Goal: Task Accomplishment & Management: Use online tool/utility

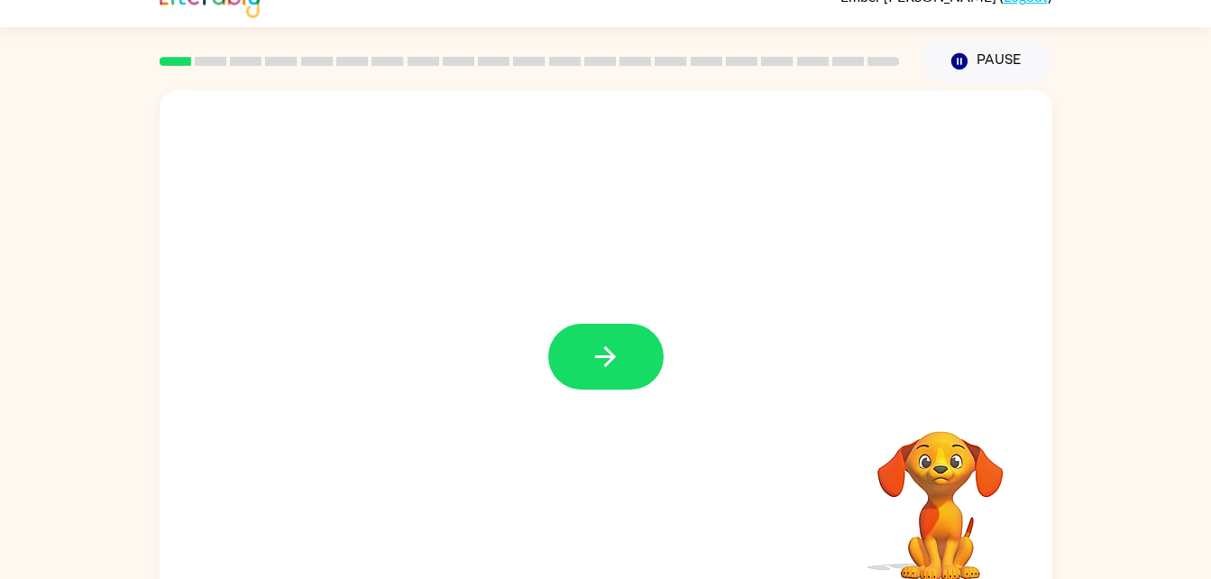
scroll to position [36, 0]
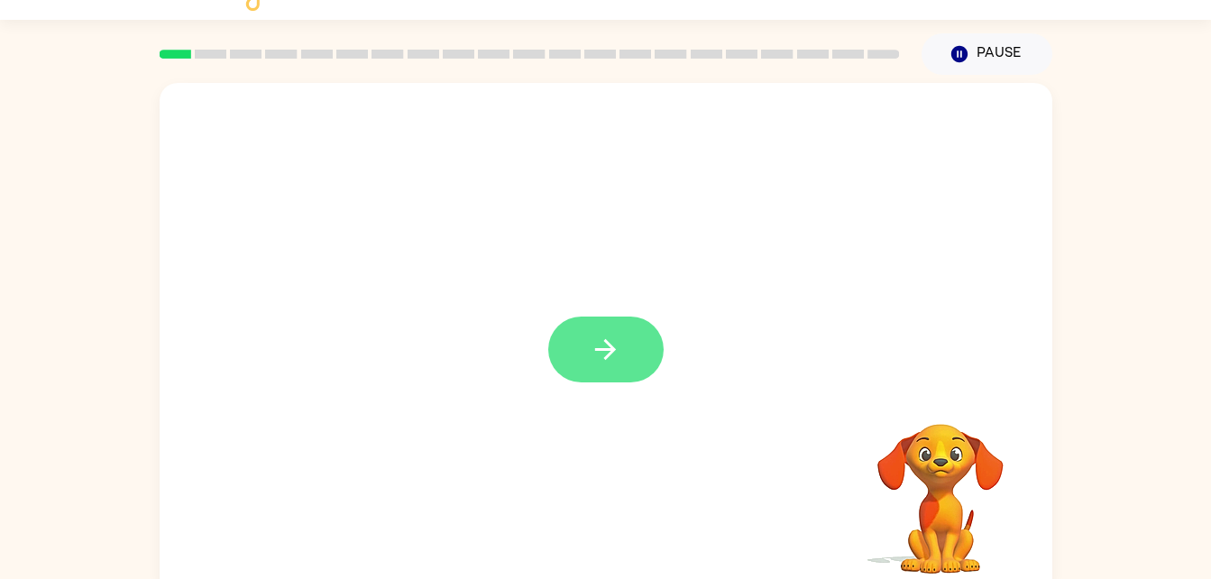
click at [653, 360] on button "button" at bounding box center [605, 350] width 115 height 66
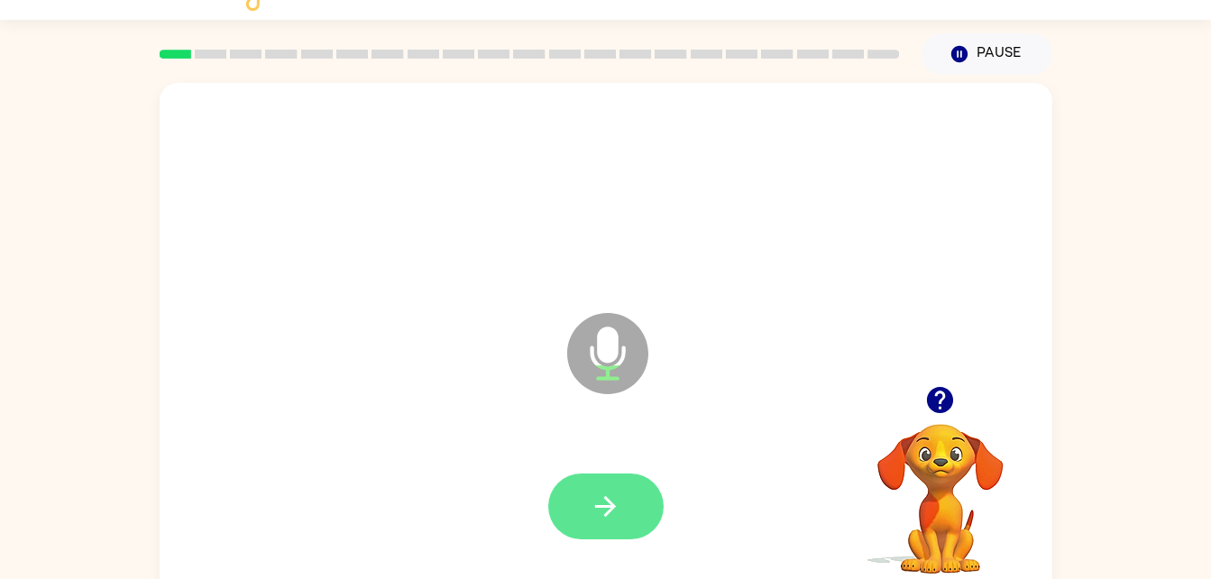
click at [595, 538] on button "button" at bounding box center [605, 506] width 115 height 66
click at [621, 477] on button "button" at bounding box center [605, 506] width 115 height 66
click at [611, 501] on icon "button" at bounding box center [606, 507] width 32 height 32
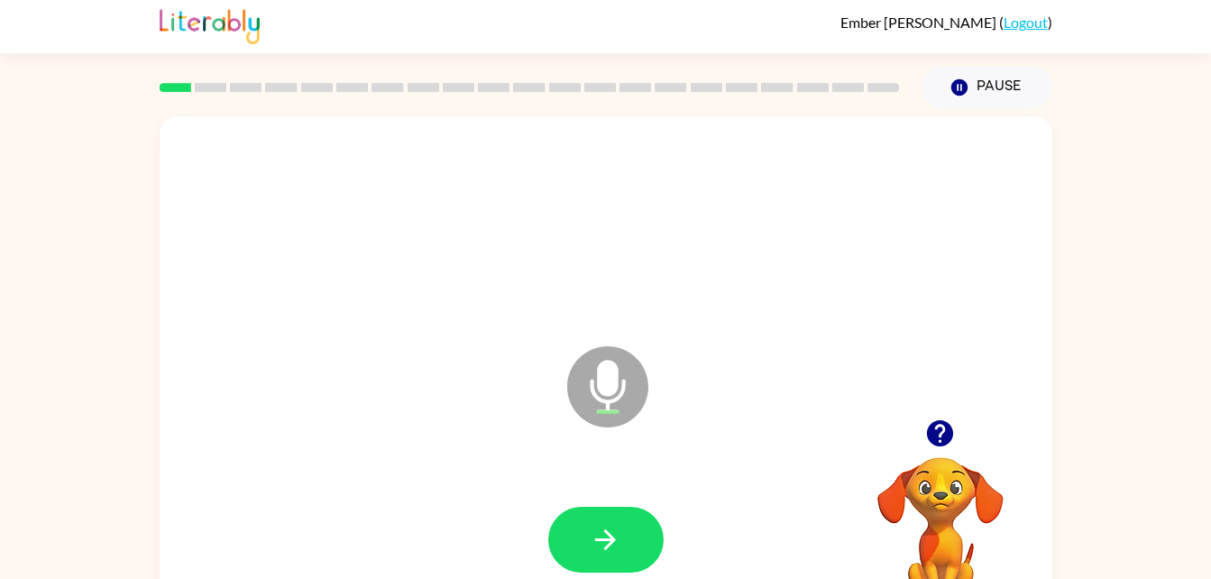
scroll to position [0, 0]
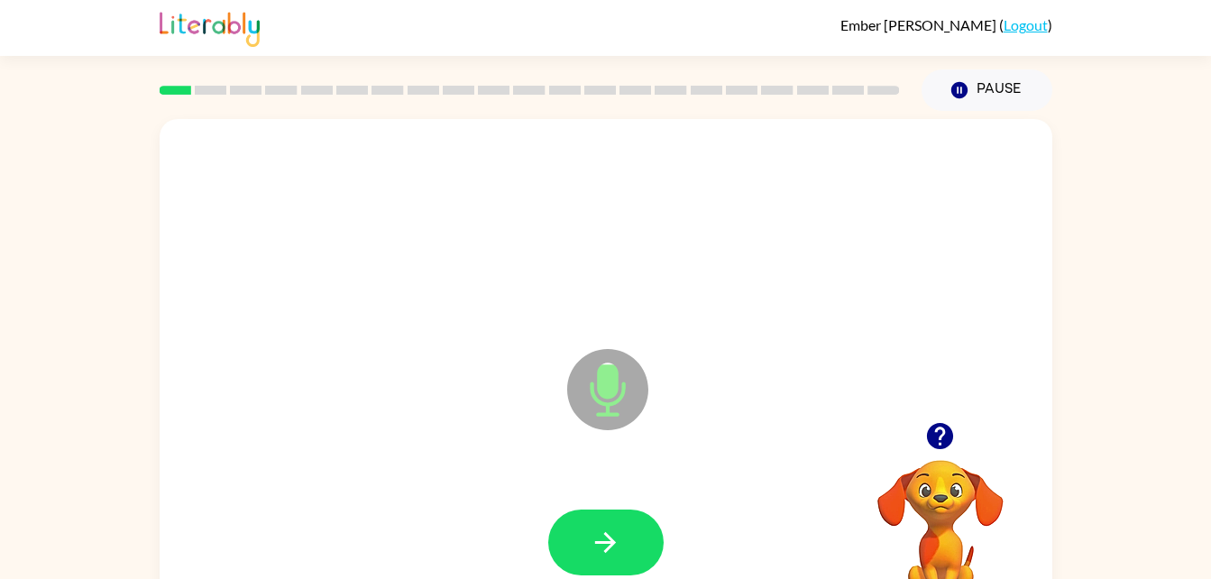
click at [481, 210] on div at bounding box center [606, 229] width 857 height 148
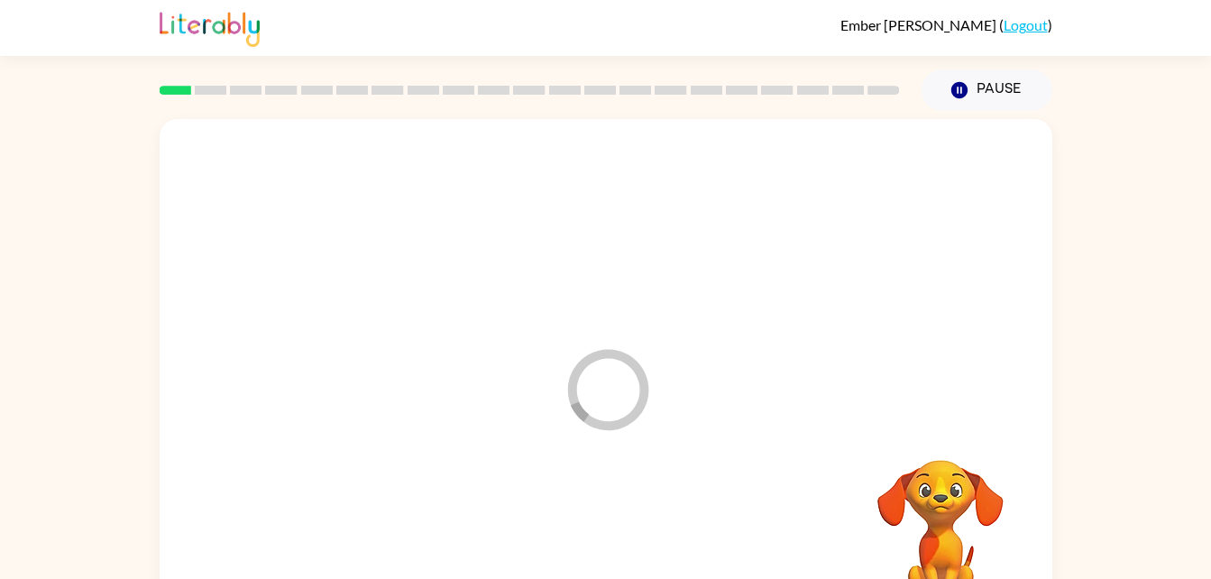
click at [610, 370] on icon "Loader Your response is being sent to our graders" at bounding box center [608, 390] width 108 height 108
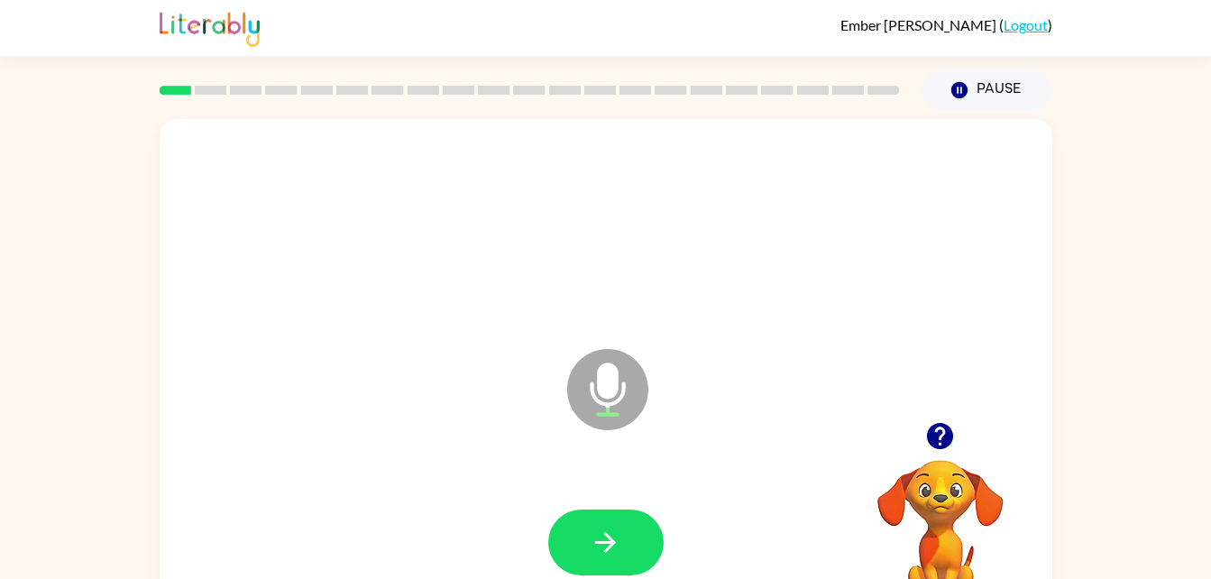
click at [481, 210] on div at bounding box center [606, 229] width 857 height 148
click at [597, 548] on icon "button" at bounding box center [606, 543] width 32 height 32
click at [612, 557] on icon "button" at bounding box center [606, 543] width 32 height 32
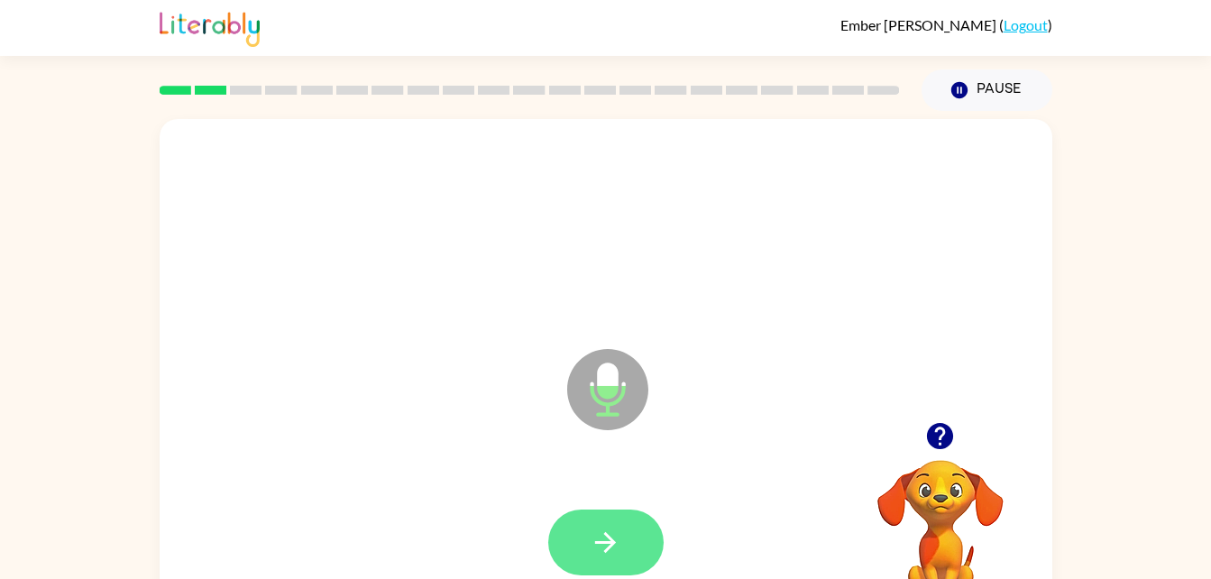
click at [608, 567] on button "button" at bounding box center [605, 543] width 115 height 66
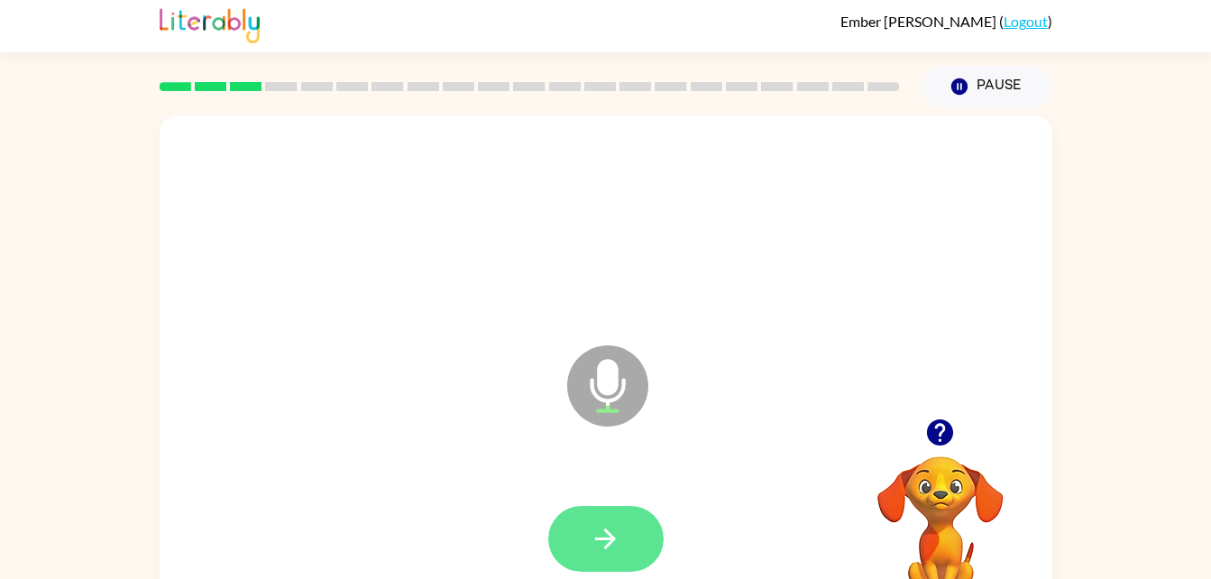
click at [617, 529] on icon "button" at bounding box center [606, 539] width 32 height 32
click at [481, 210] on div at bounding box center [606, 226] width 857 height 148
click at [594, 510] on button "button" at bounding box center [605, 539] width 115 height 66
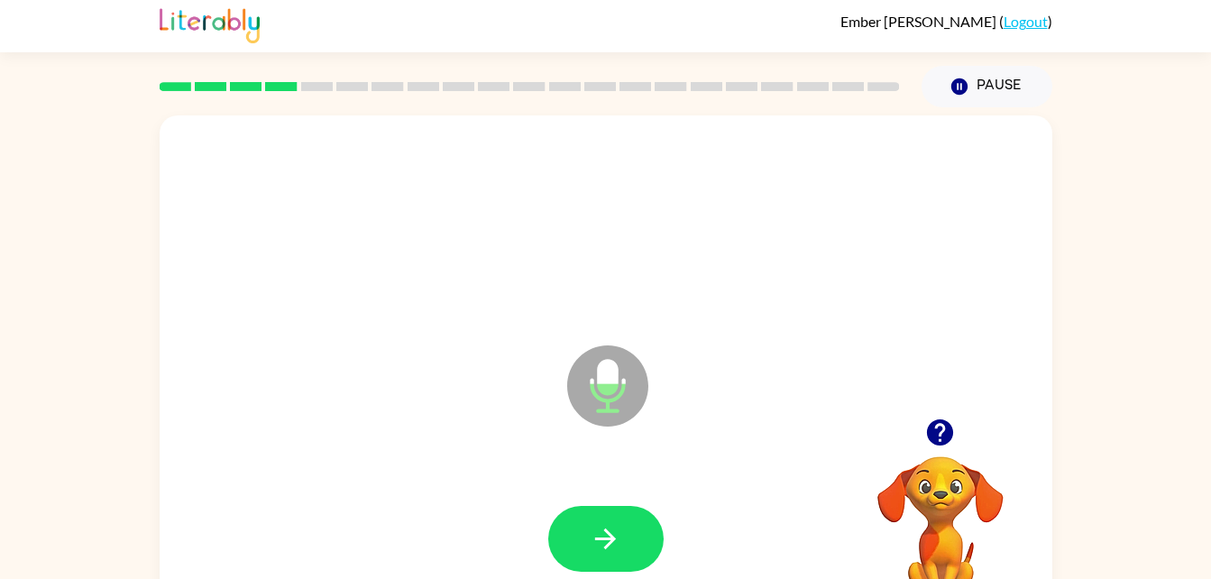
click at [481, 210] on div at bounding box center [606, 226] width 857 height 148
click at [598, 552] on icon "button" at bounding box center [606, 539] width 32 height 32
click at [481, 210] on div at bounding box center [606, 226] width 857 height 148
click at [614, 564] on button "button" at bounding box center [605, 539] width 115 height 66
click at [602, 571] on button "button" at bounding box center [605, 539] width 115 height 66
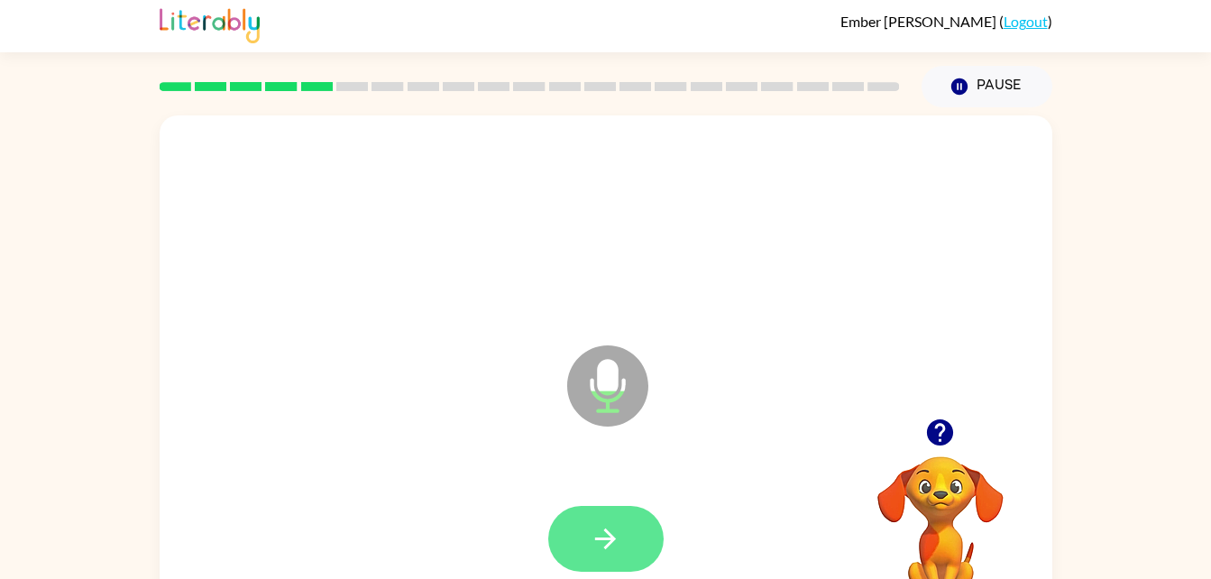
click at [623, 528] on button "button" at bounding box center [605, 539] width 115 height 66
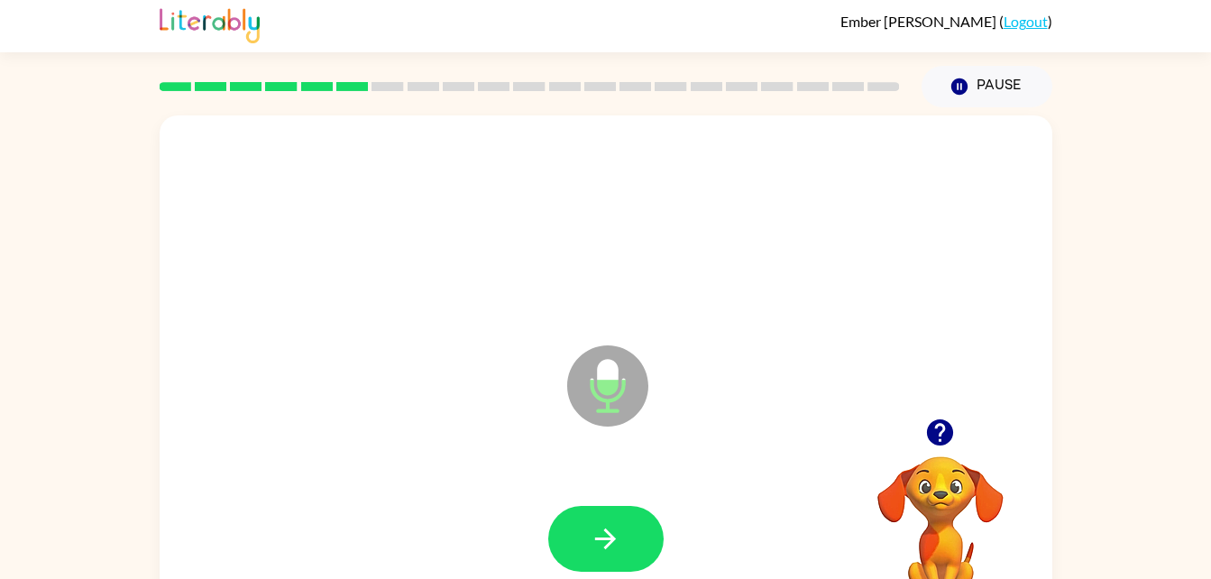
click at [481, 210] on div at bounding box center [606, 226] width 857 height 148
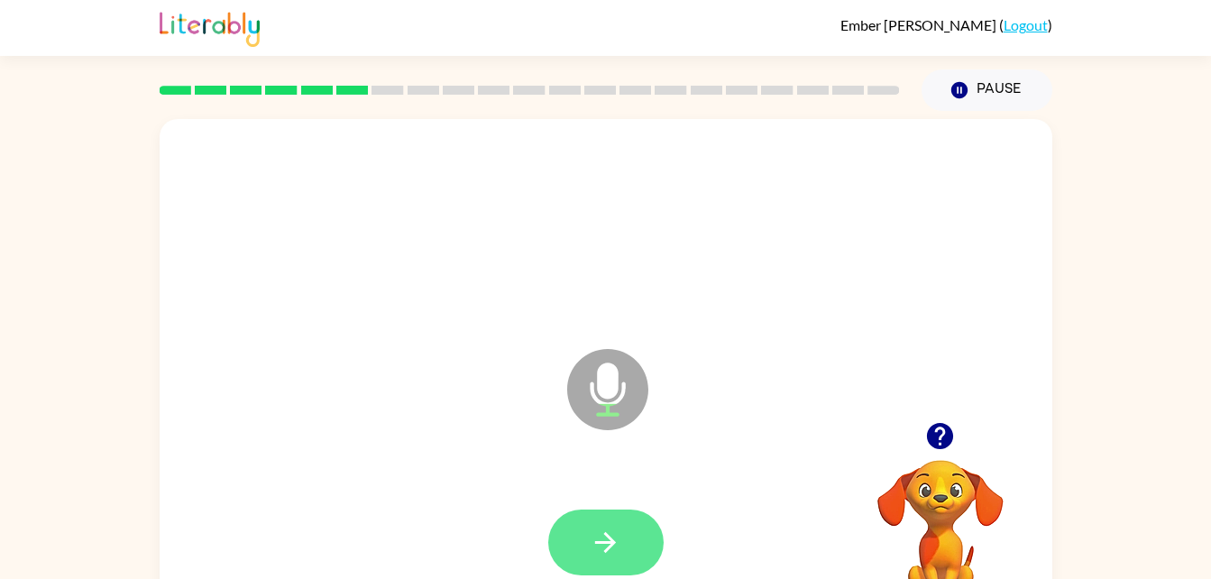
click at [633, 543] on button "button" at bounding box center [605, 543] width 115 height 66
click at [611, 529] on icon "button" at bounding box center [606, 543] width 32 height 32
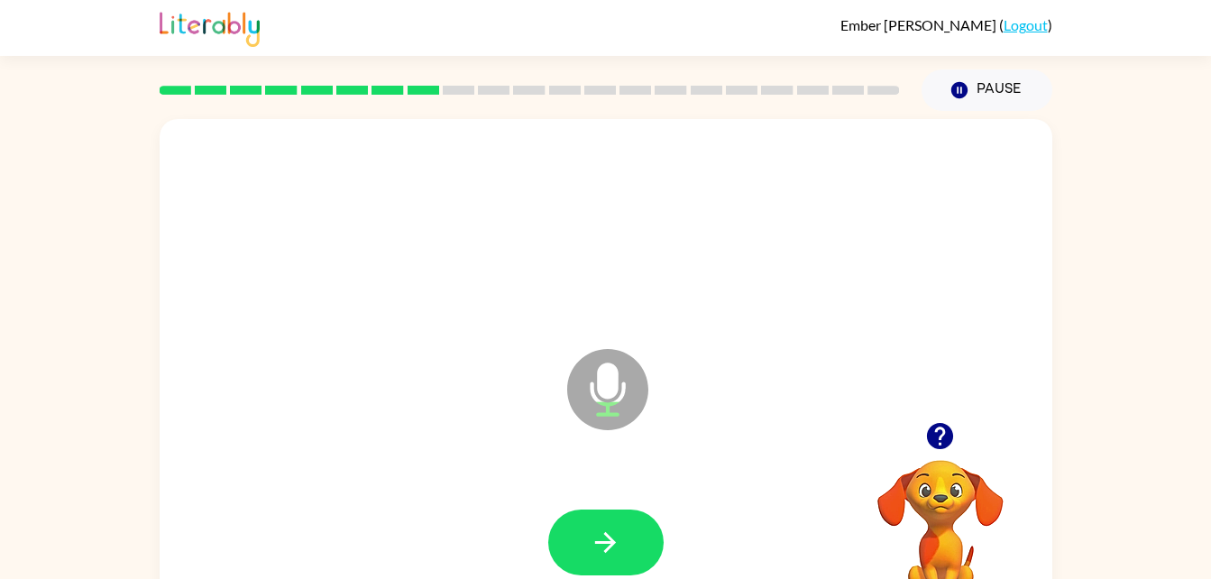
scroll to position [55, 0]
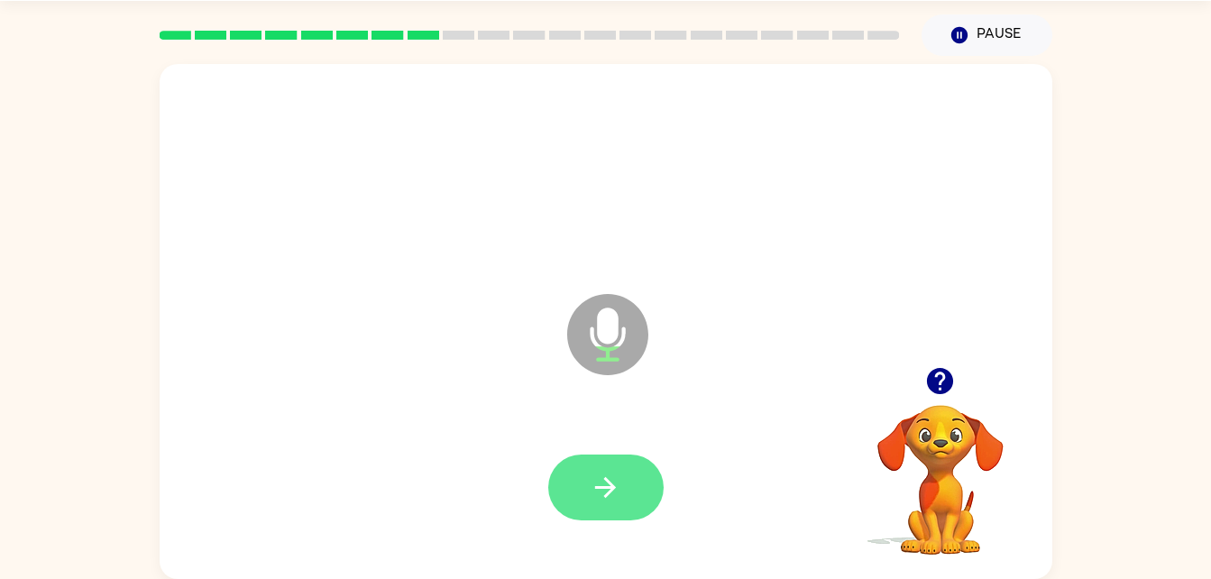
click at [581, 495] on button "button" at bounding box center [605, 488] width 115 height 66
click at [603, 464] on button "button" at bounding box center [605, 488] width 115 height 66
click at [617, 490] on icon "button" at bounding box center [606, 488] width 32 height 32
click at [592, 493] on icon "button" at bounding box center [606, 488] width 32 height 32
click at [590, 494] on icon "button" at bounding box center [606, 488] width 32 height 32
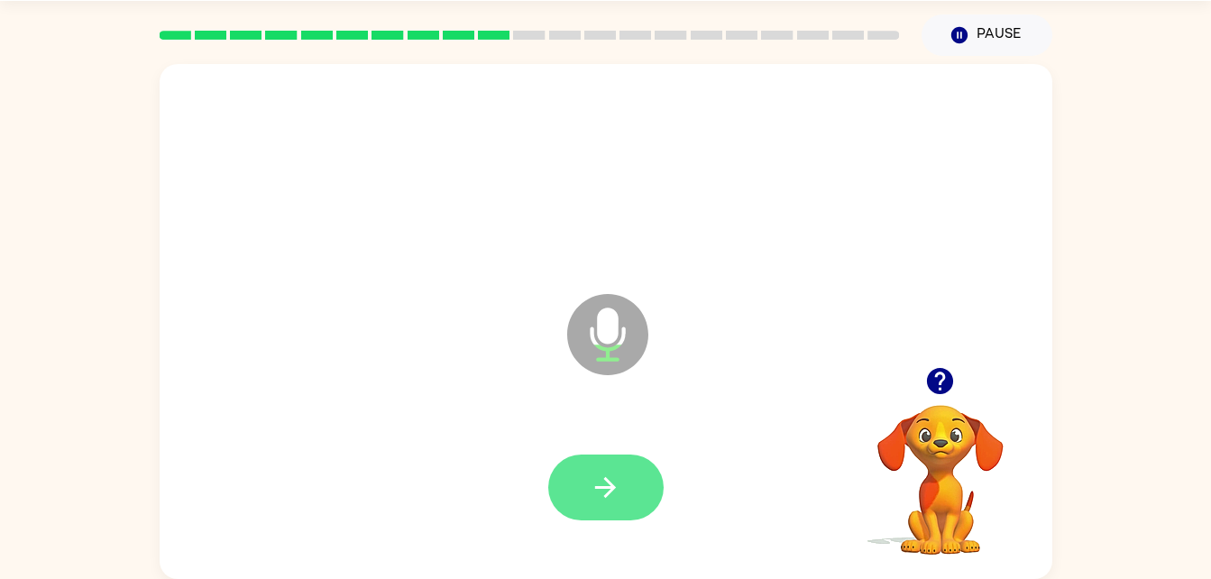
click at [611, 486] on icon "button" at bounding box center [605, 487] width 21 height 21
click at [608, 500] on icon "button" at bounding box center [606, 488] width 32 height 32
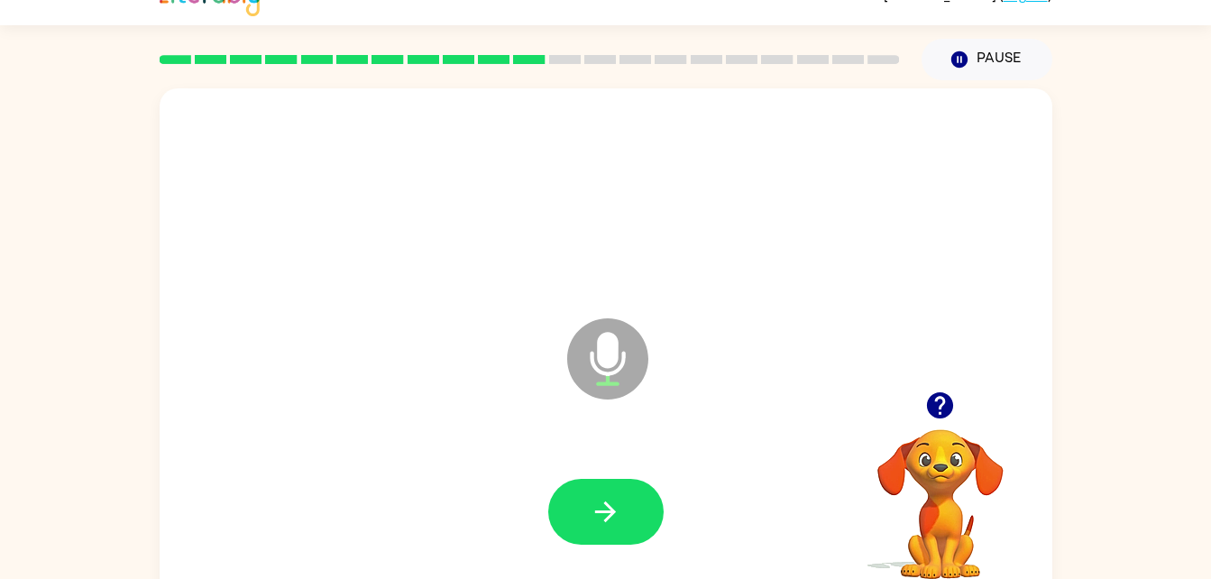
scroll to position [0, 0]
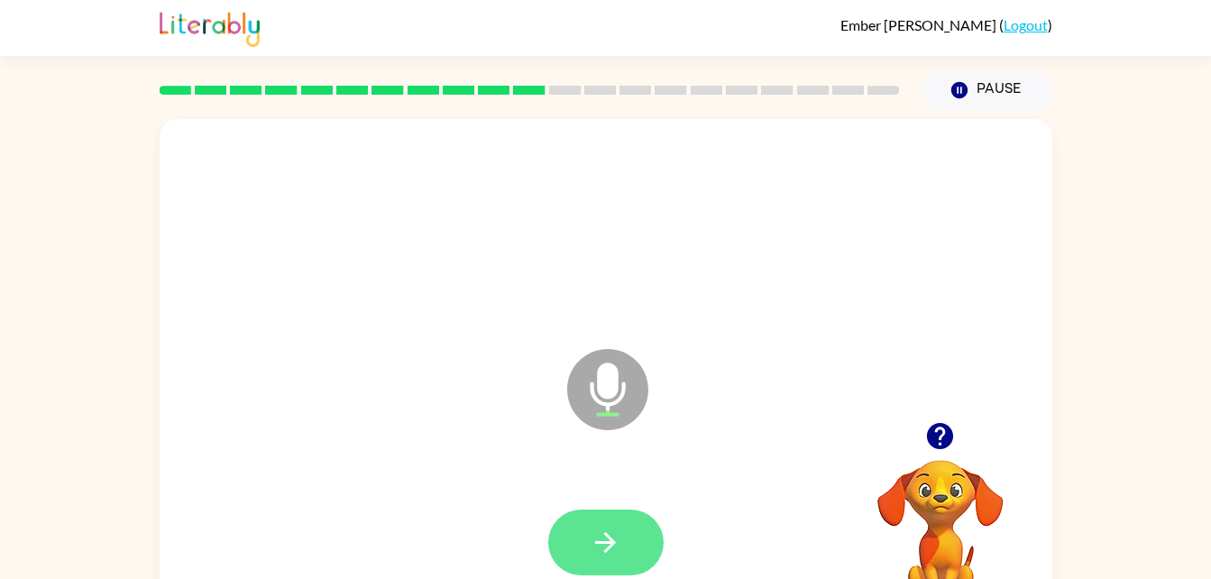
click at [601, 531] on icon "button" at bounding box center [606, 543] width 32 height 32
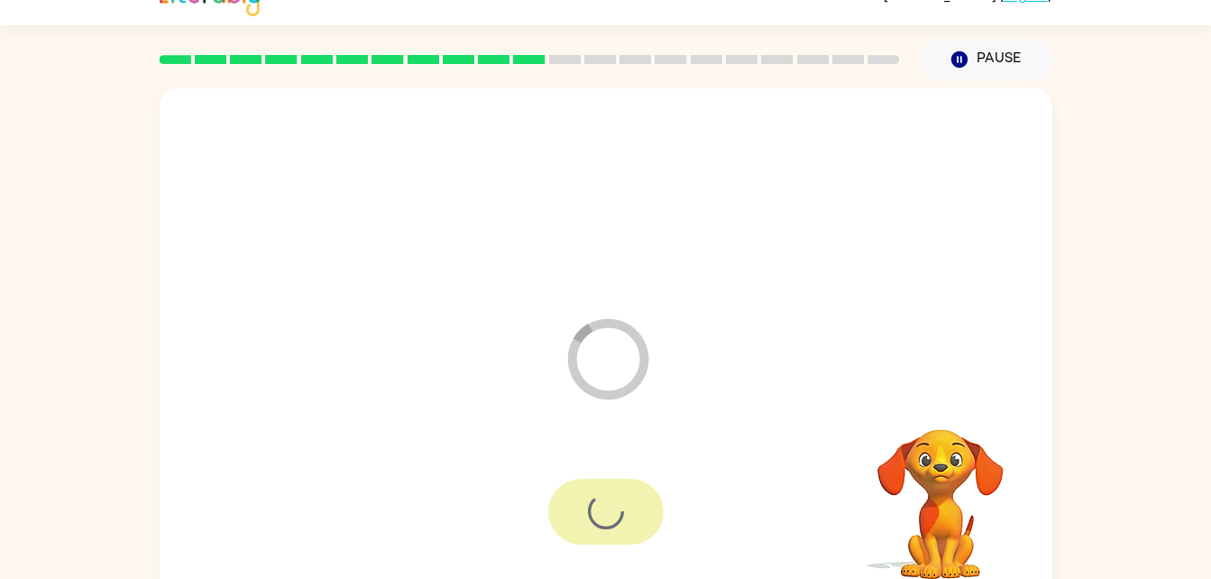
scroll to position [55, 0]
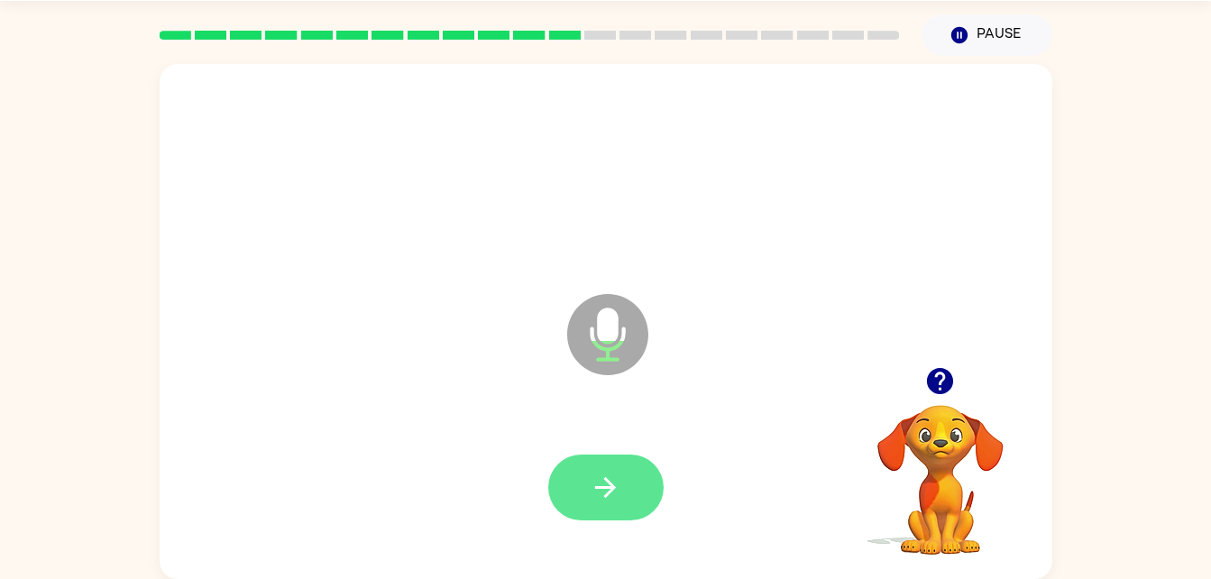
click at [611, 498] on icon "button" at bounding box center [606, 488] width 32 height 32
click at [597, 483] on icon "button" at bounding box center [606, 488] width 32 height 32
click at [612, 458] on button "button" at bounding box center [605, 488] width 115 height 66
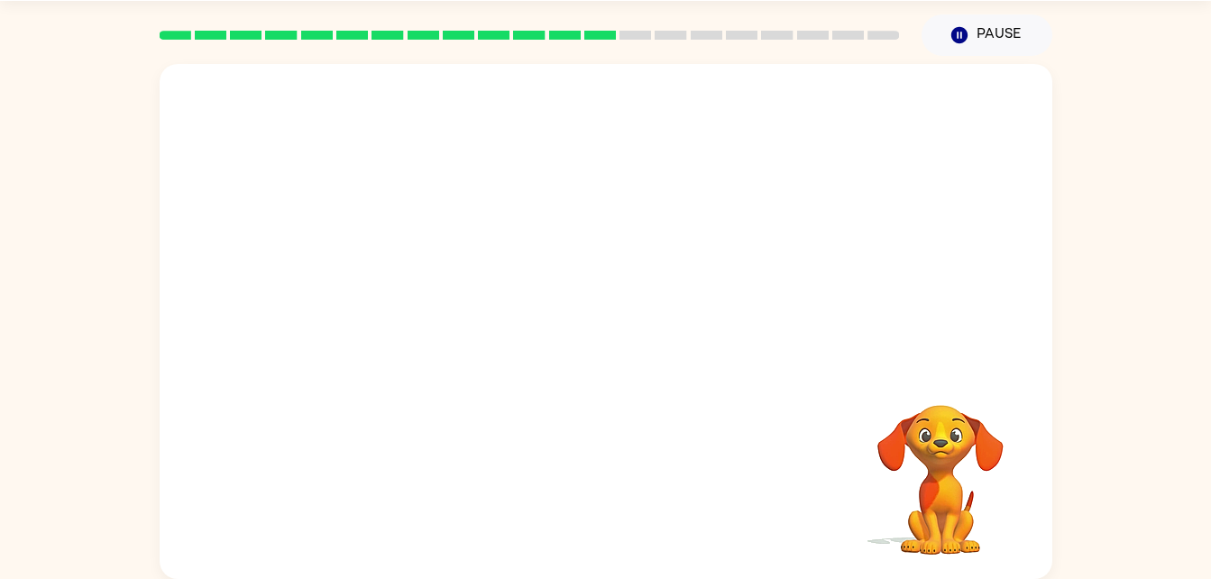
click at [538, 274] on div at bounding box center [563, 289] width 770 height 65
click at [666, 214] on div at bounding box center [606, 174] width 857 height 148
click at [521, 273] on div at bounding box center [563, 289] width 770 height 65
click at [665, 192] on div at bounding box center [606, 174] width 857 height 148
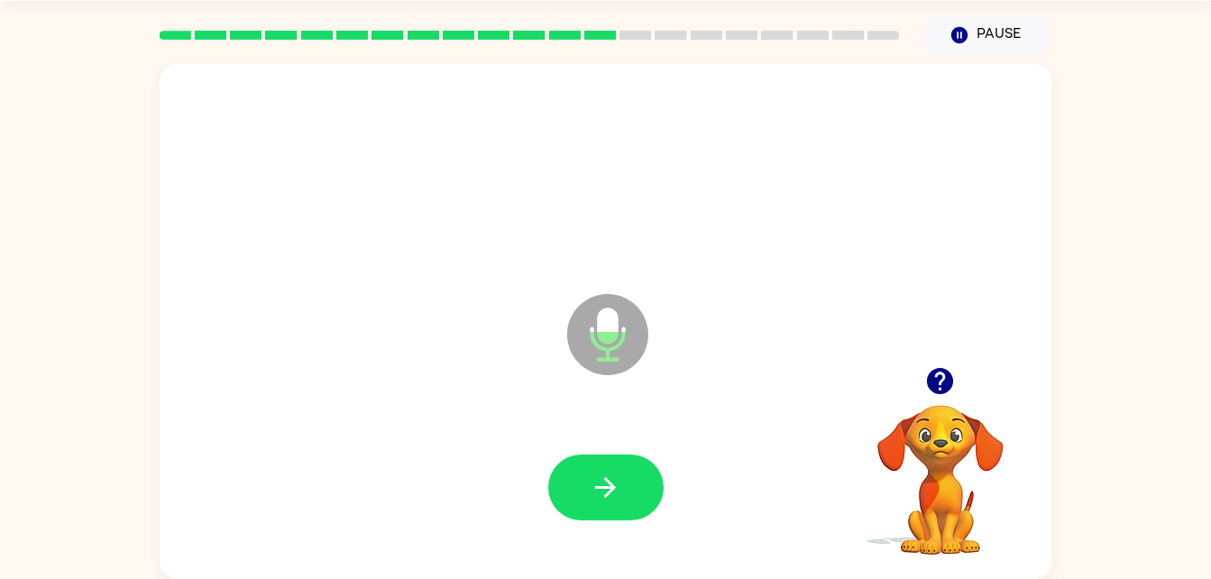
click at [742, 126] on div at bounding box center [606, 174] width 857 height 148
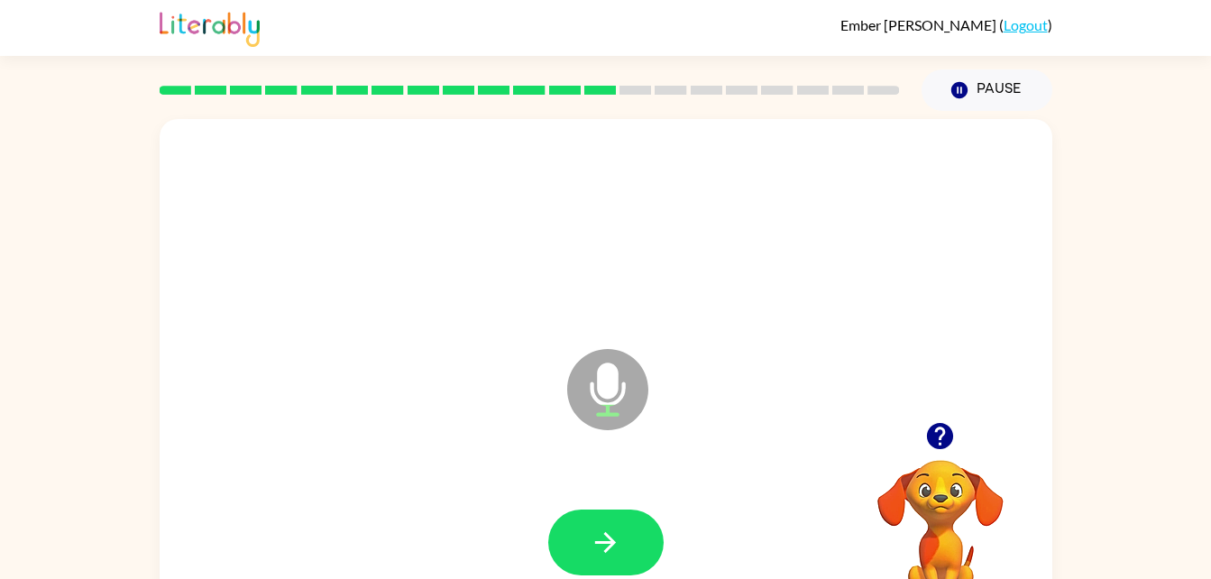
click at [354, 253] on div at bounding box center [606, 229] width 857 height 148
click at [618, 527] on icon "button" at bounding box center [606, 543] width 32 height 32
click at [614, 522] on button "button" at bounding box center [605, 543] width 115 height 66
click at [597, 529] on icon "button" at bounding box center [606, 543] width 32 height 32
click at [603, 537] on icon "button" at bounding box center [606, 543] width 32 height 32
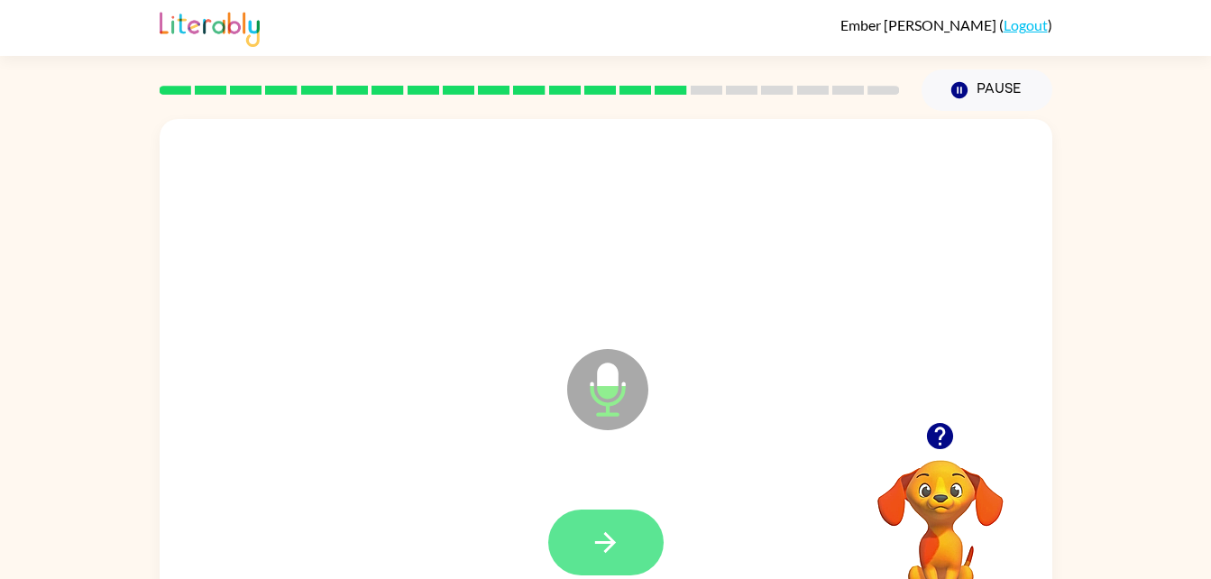
click at [602, 555] on icon "button" at bounding box center [606, 543] width 32 height 32
click at [611, 516] on button "button" at bounding box center [605, 543] width 115 height 66
click at [604, 540] on icon "button" at bounding box center [606, 543] width 32 height 32
click at [594, 533] on icon "button" at bounding box center [606, 543] width 32 height 32
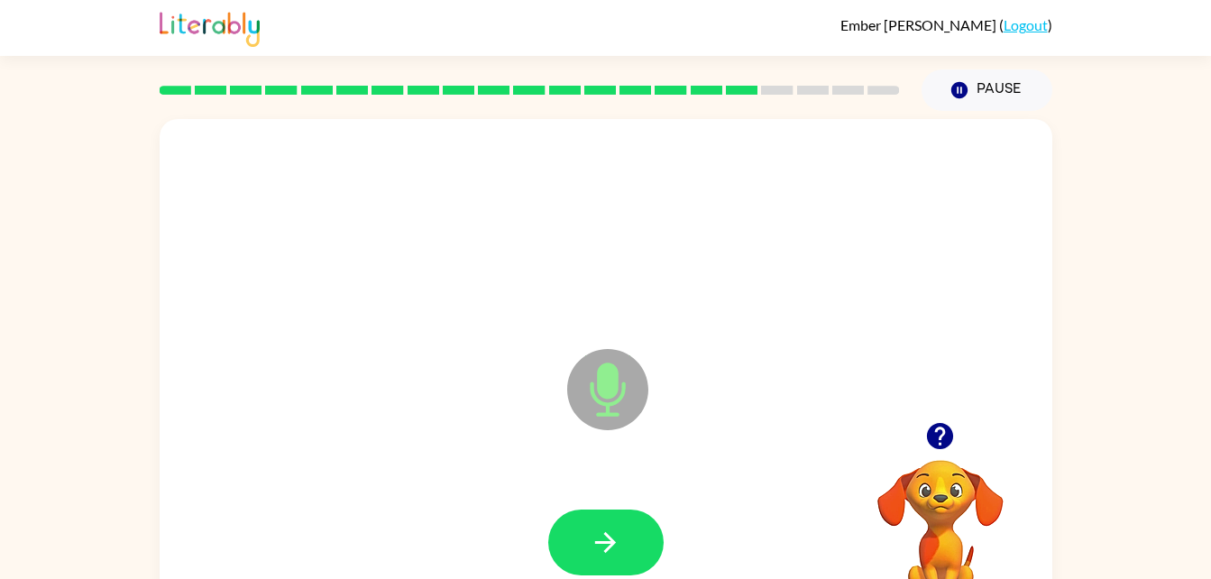
click at [618, 556] on div at bounding box center [606, 543] width 857 height 148
click at [932, 427] on icon "button" at bounding box center [940, 436] width 26 height 26
click at [921, 421] on div at bounding box center [940, 436] width 180 height 46
click at [940, 435] on video "Your browser must support playing .mp4 files to use Literably. Please try using…" at bounding box center [940, 522] width 180 height 180
click at [619, 497] on div at bounding box center [606, 543] width 857 height 148
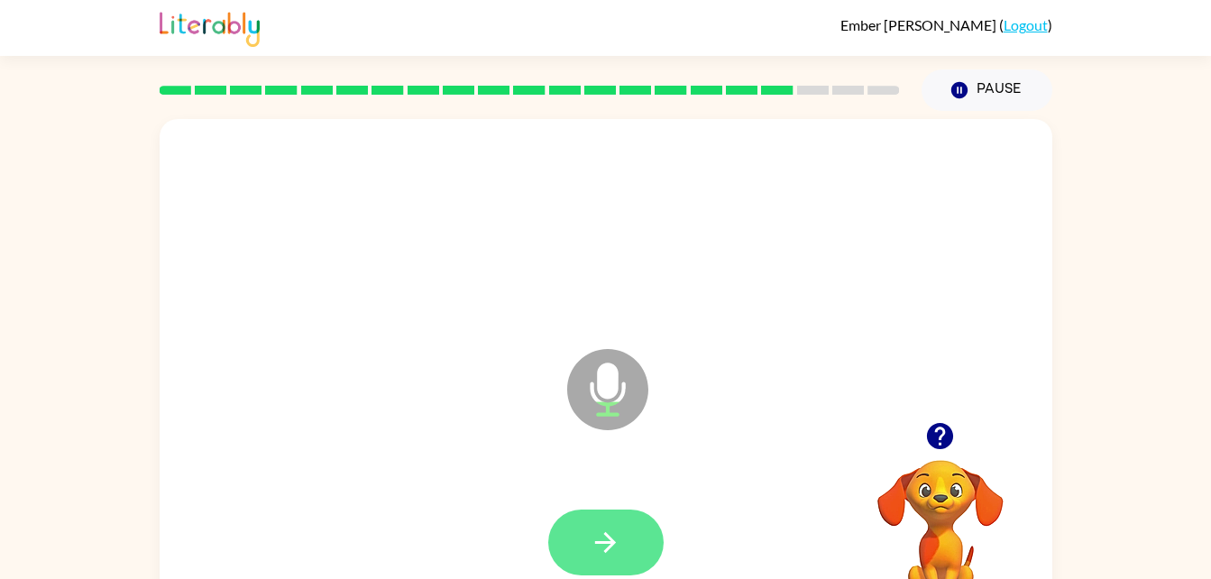
click at [629, 533] on button "button" at bounding box center [605, 543] width 115 height 66
click at [618, 535] on icon "button" at bounding box center [606, 543] width 32 height 32
click at [608, 558] on button "button" at bounding box center [605, 543] width 115 height 66
click at [935, 434] on icon "button" at bounding box center [940, 436] width 26 height 26
click at [613, 566] on button "button" at bounding box center [605, 543] width 115 height 66
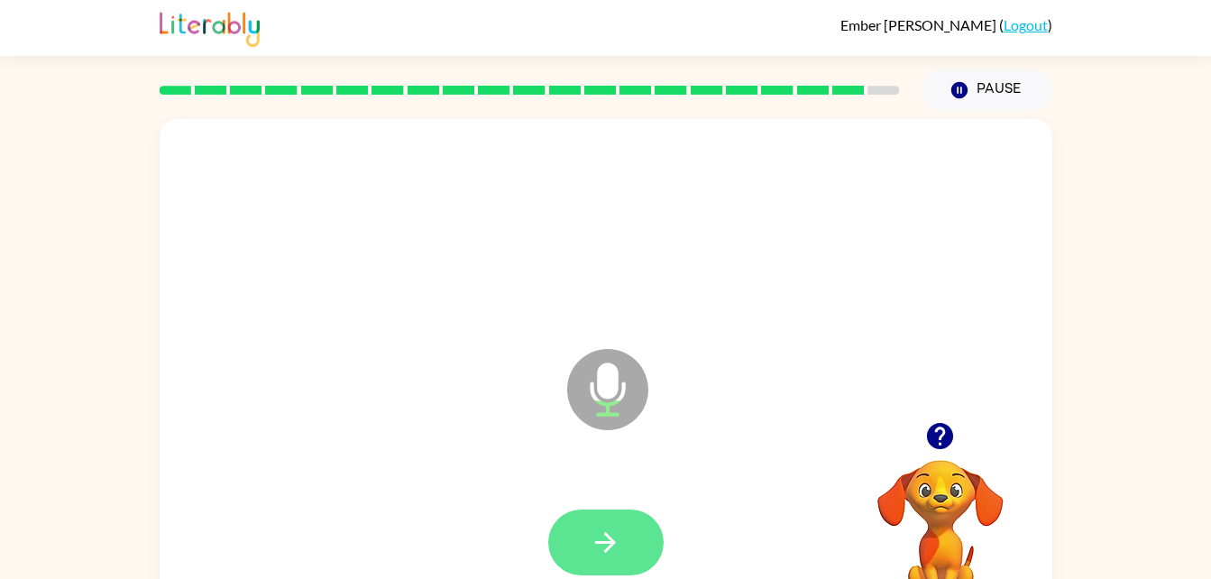
click at [586, 542] on button "button" at bounding box center [605, 543] width 115 height 66
click at [621, 546] on button "button" at bounding box center [605, 543] width 115 height 66
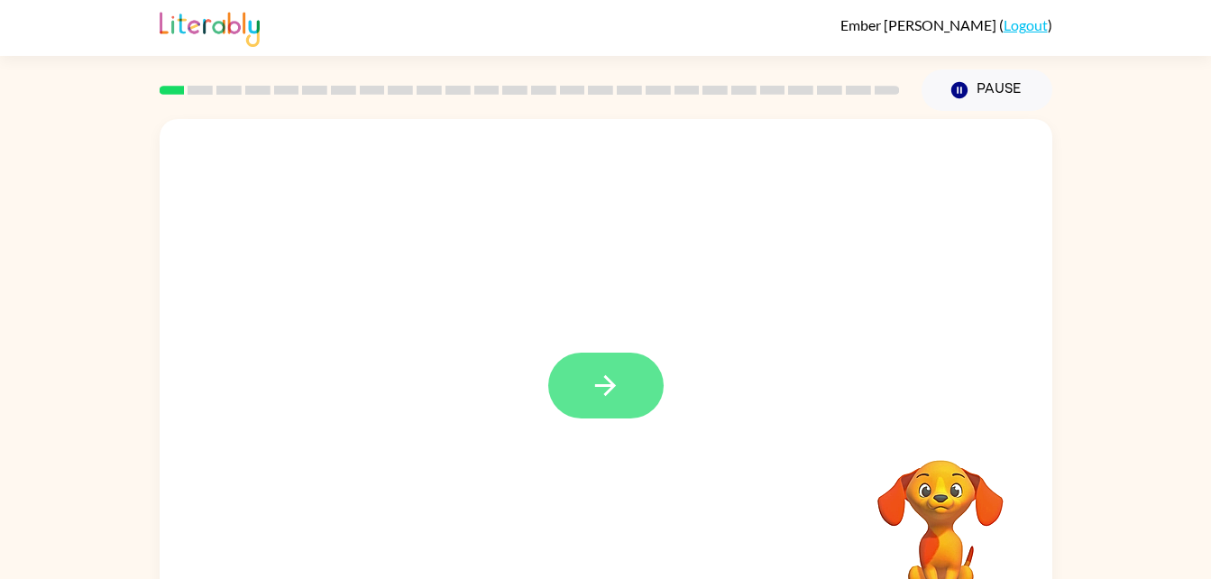
click at [626, 396] on button "button" at bounding box center [605, 386] width 115 height 66
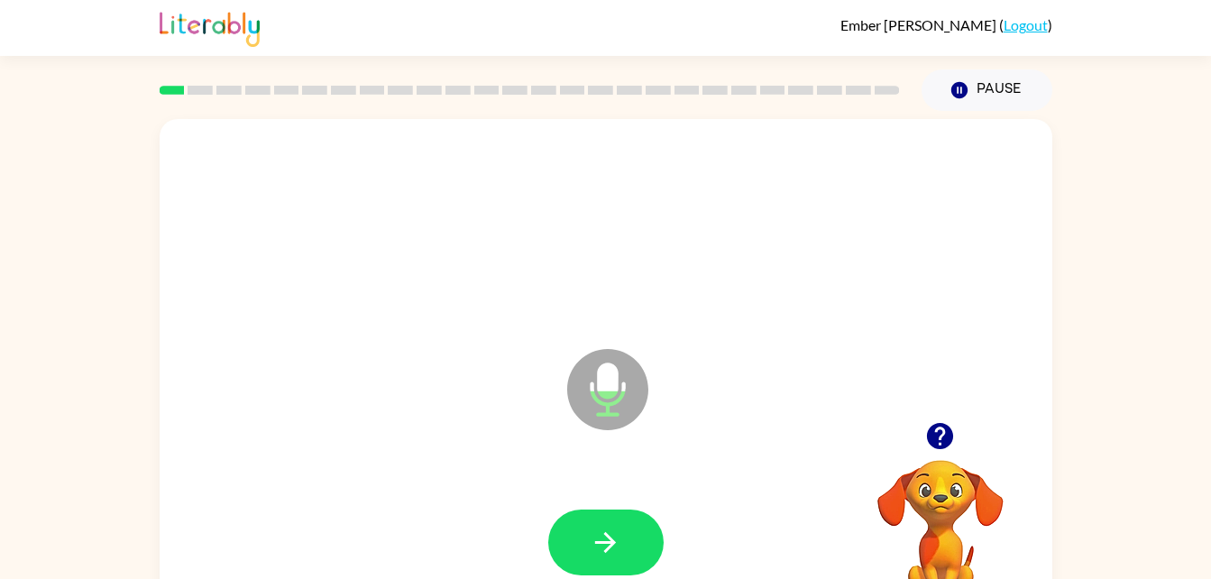
click at [938, 439] on icon "button" at bounding box center [940, 436] width 26 height 26
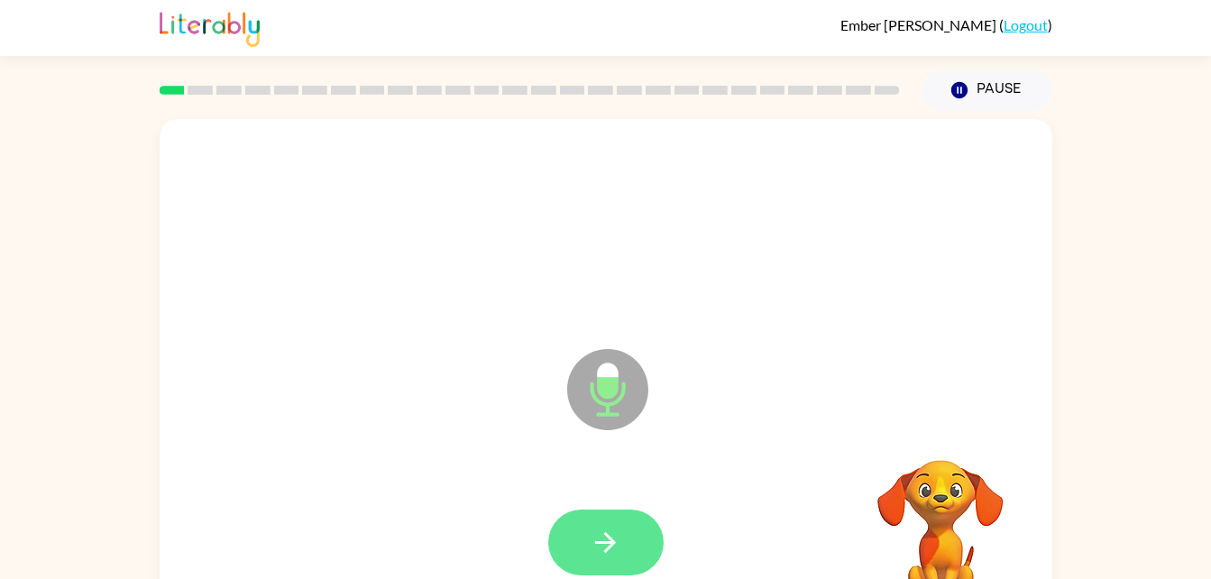
click at [623, 540] on button "button" at bounding box center [605, 543] width 115 height 66
click at [600, 541] on icon "button" at bounding box center [605, 542] width 21 height 21
click at [613, 520] on button "button" at bounding box center [605, 543] width 115 height 66
click at [611, 531] on icon "button" at bounding box center [606, 543] width 32 height 32
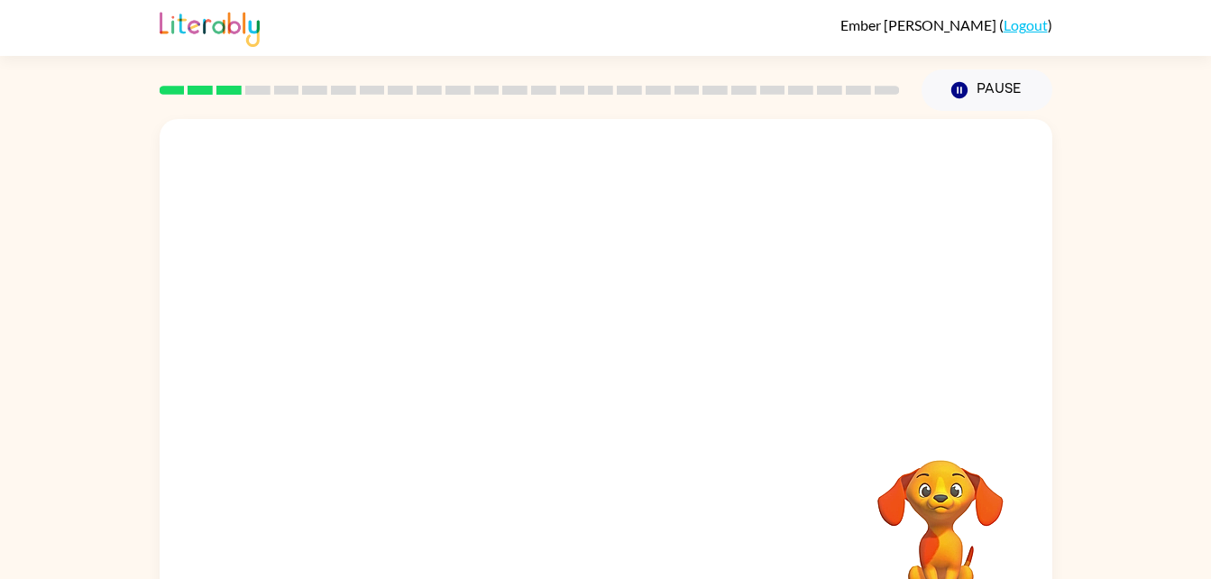
click at [621, 317] on div at bounding box center [606, 270] width 893 height 303
click at [938, 111] on div "Pause Pause" at bounding box center [987, 90] width 152 height 63
click at [962, 96] on icon "button" at bounding box center [959, 90] width 16 height 16
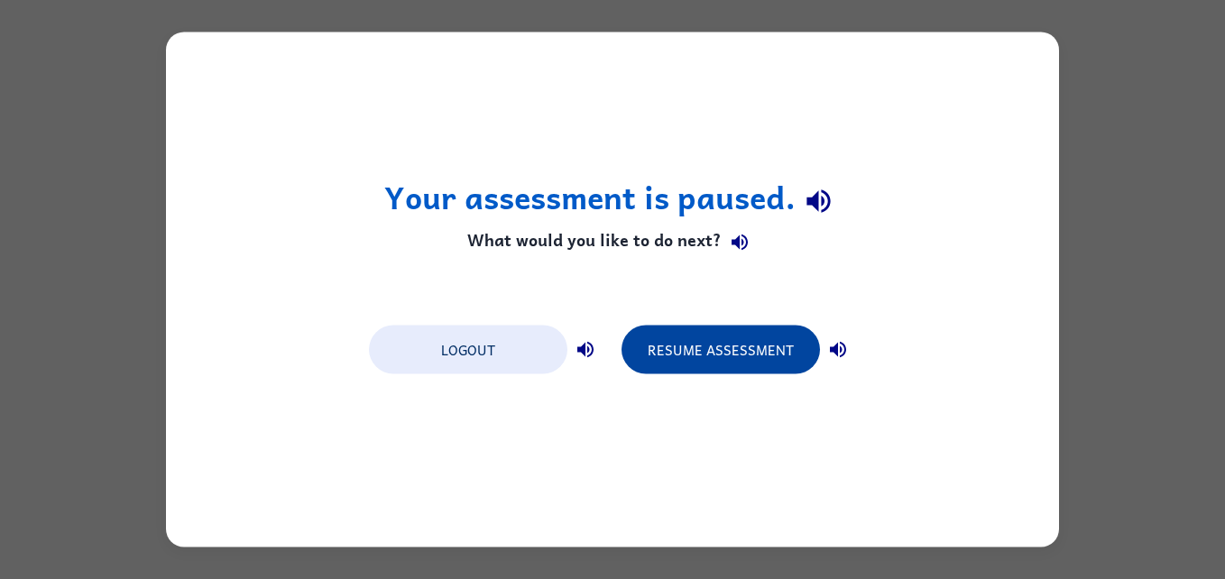
click at [738, 344] on button "Resume Assessment" at bounding box center [720, 350] width 198 height 49
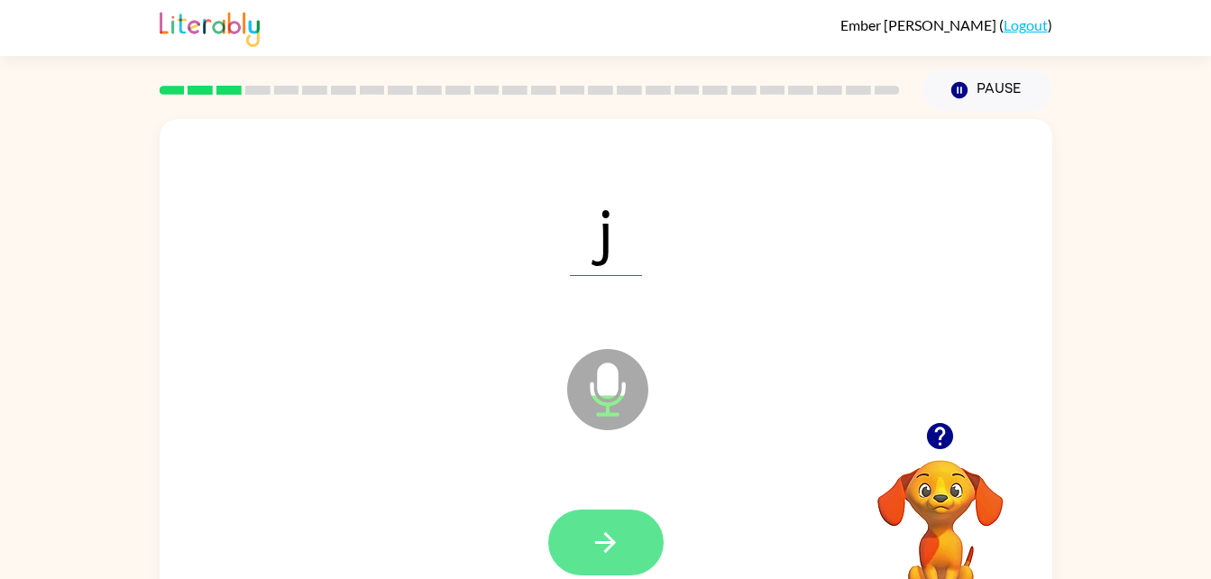
click at [597, 531] on icon "button" at bounding box center [606, 543] width 32 height 32
click at [612, 538] on icon "button" at bounding box center [606, 543] width 32 height 32
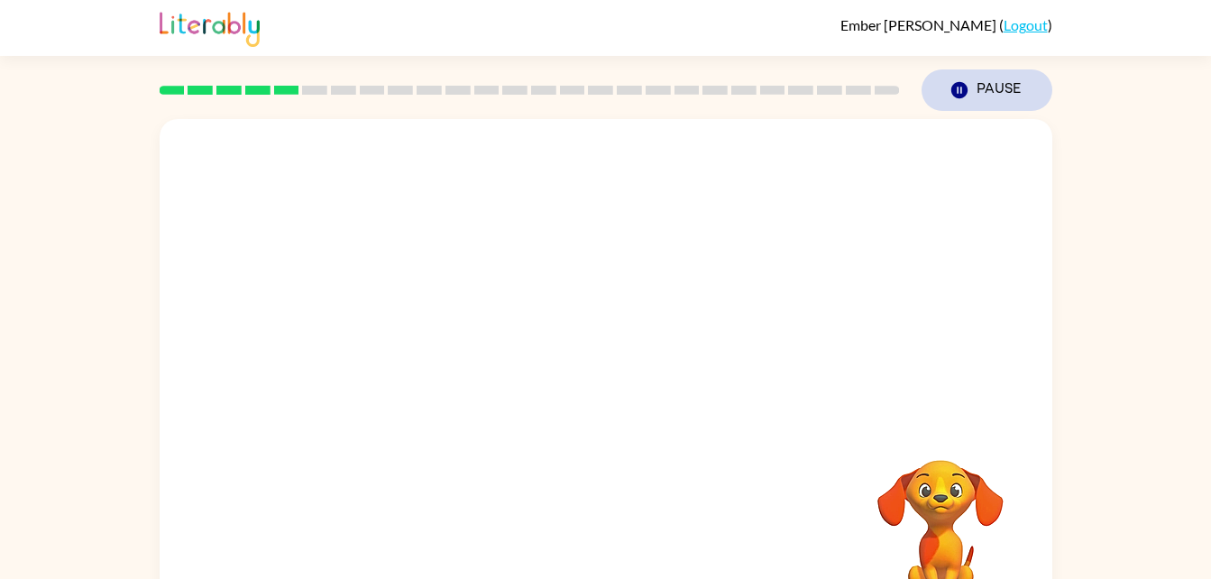
click at [962, 106] on button "Pause Pause" at bounding box center [987, 89] width 131 height 41
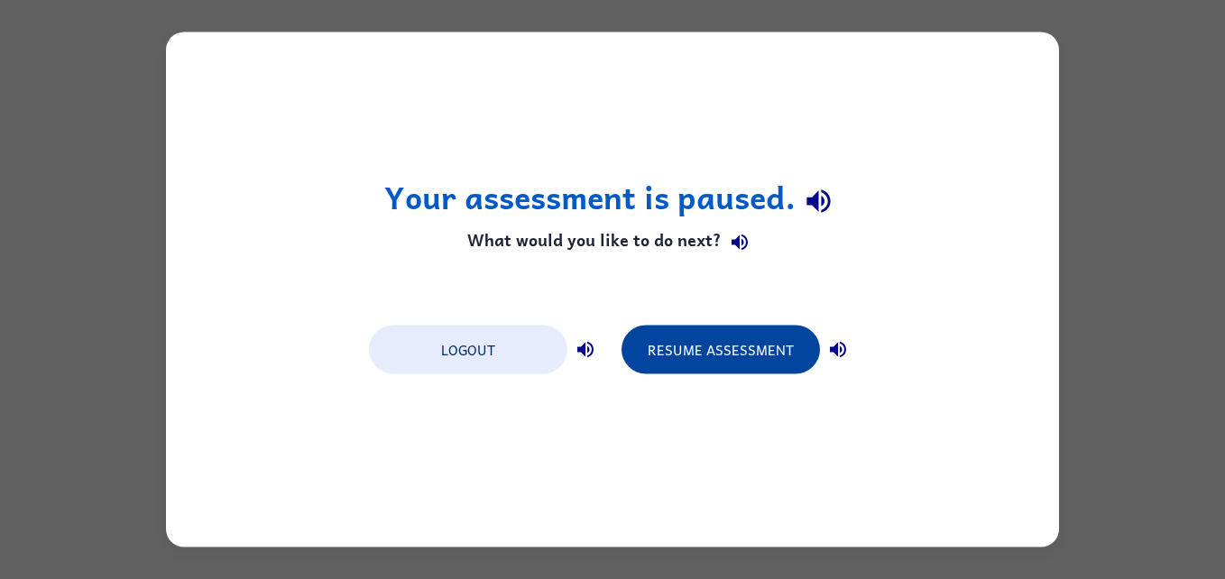
click at [719, 347] on button "Resume Assessment" at bounding box center [720, 350] width 198 height 49
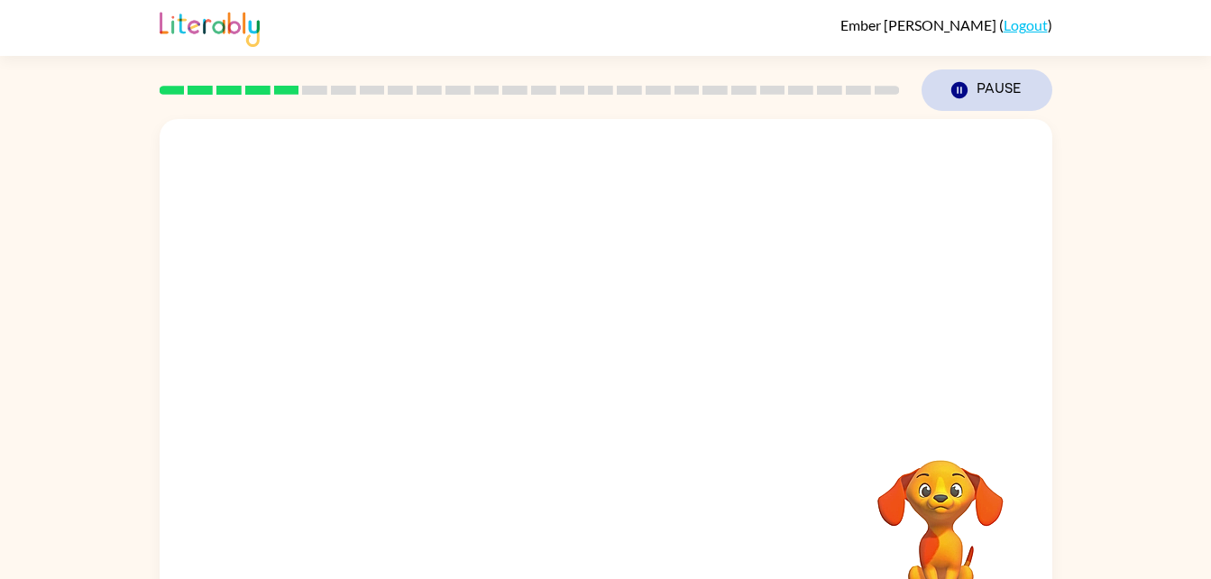
click at [956, 97] on icon "button" at bounding box center [959, 90] width 16 height 16
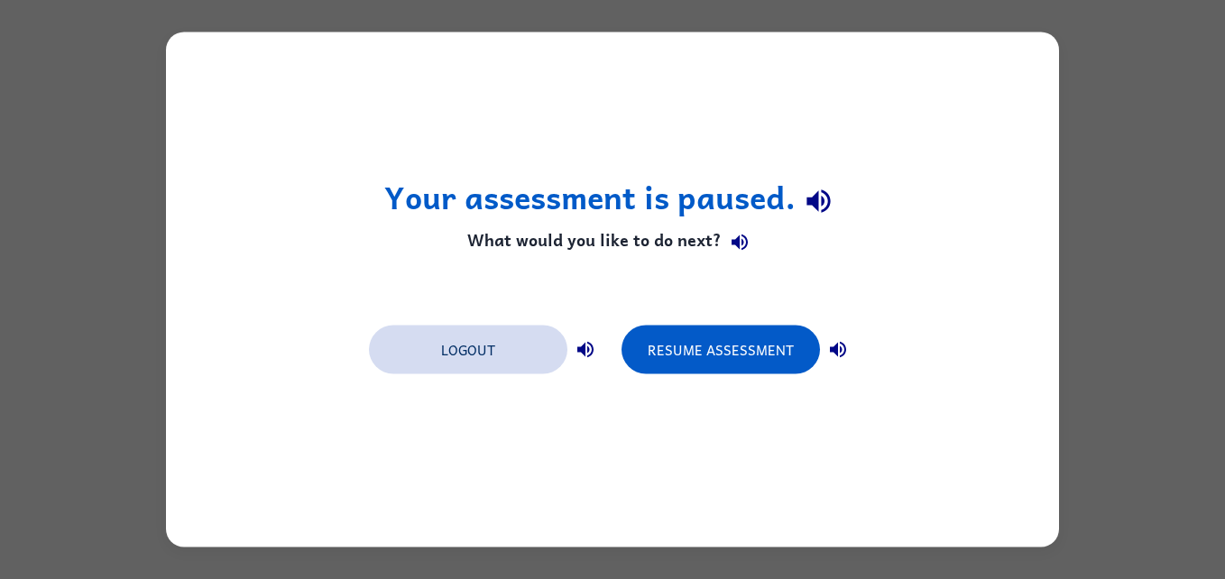
click at [510, 347] on button "Logout" at bounding box center [468, 350] width 198 height 49
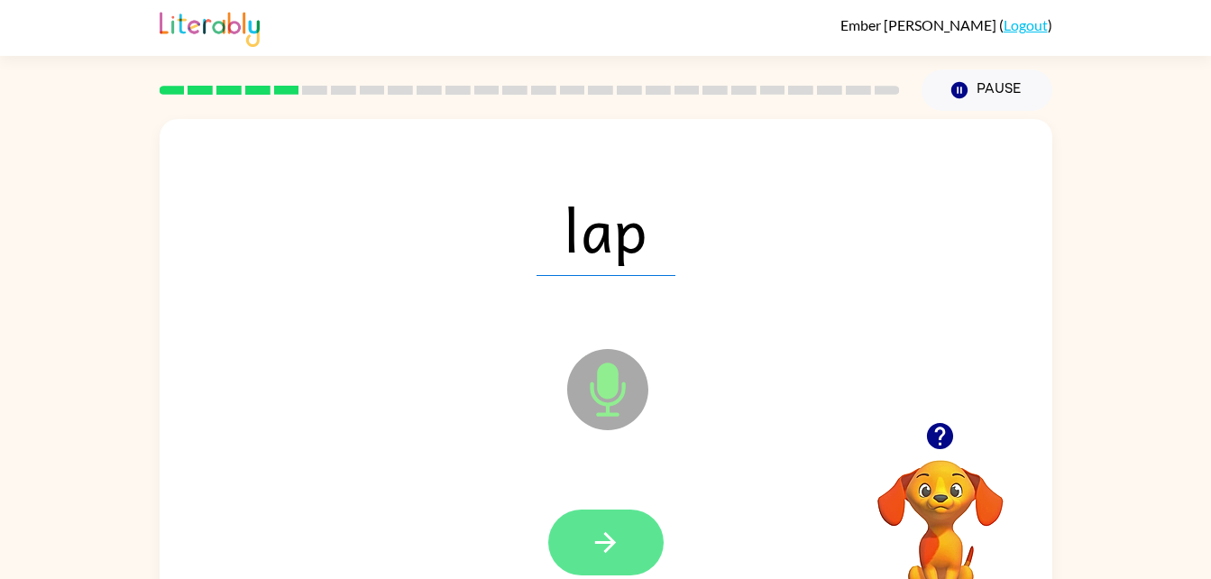
click at [598, 547] on icon "button" at bounding box center [606, 543] width 32 height 32
click at [607, 538] on icon "button" at bounding box center [606, 543] width 32 height 32
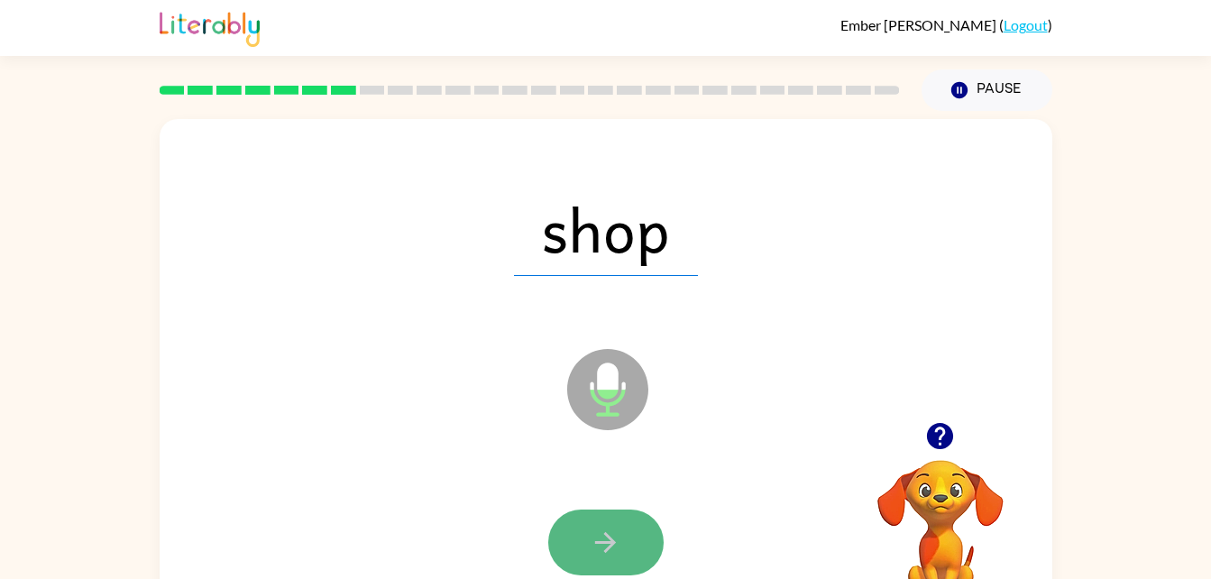
click at [606, 530] on icon "button" at bounding box center [606, 543] width 32 height 32
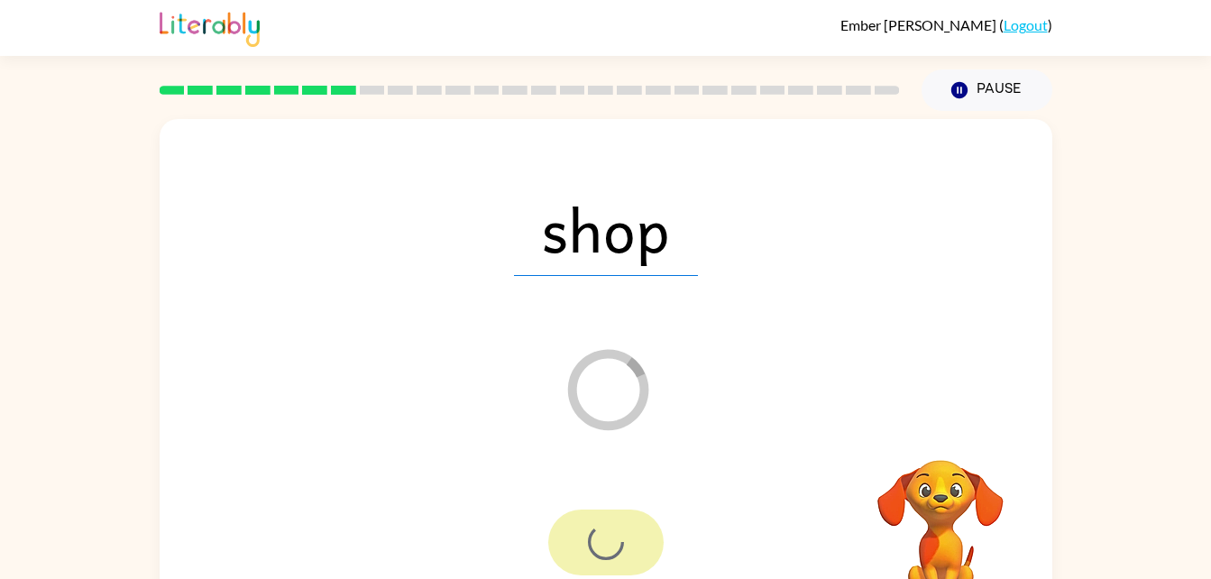
click at [706, 83] on div at bounding box center [530, 90] width 762 height 63
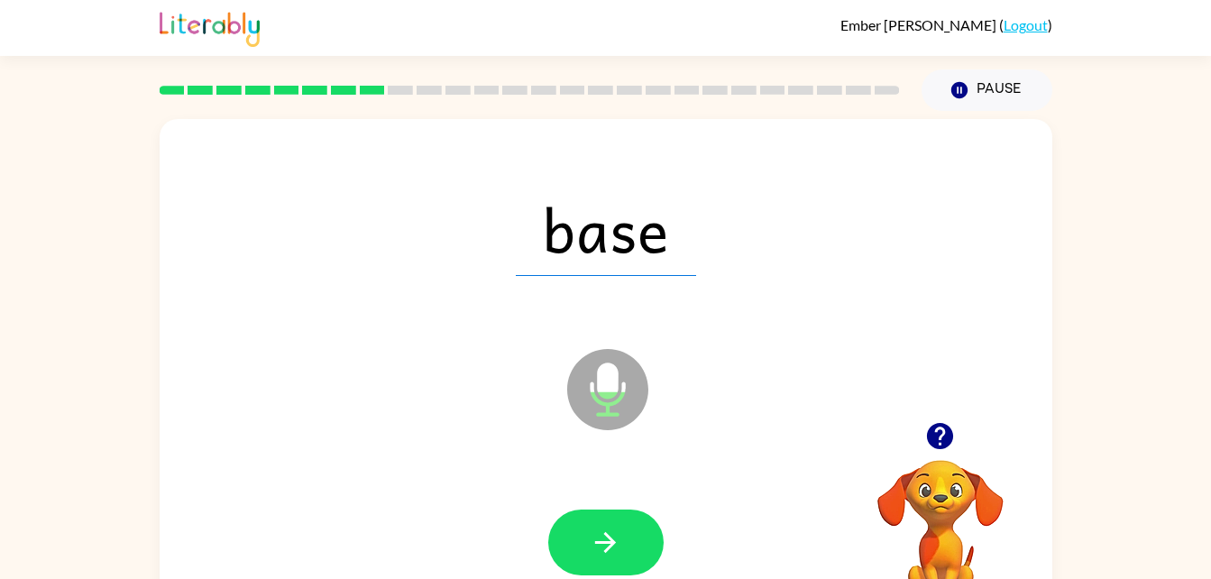
click at [928, 435] on icon "button" at bounding box center [940, 436] width 26 height 26
click at [706, 83] on div at bounding box center [530, 90] width 762 height 63
click at [939, 455] on button "button" at bounding box center [940, 436] width 46 height 46
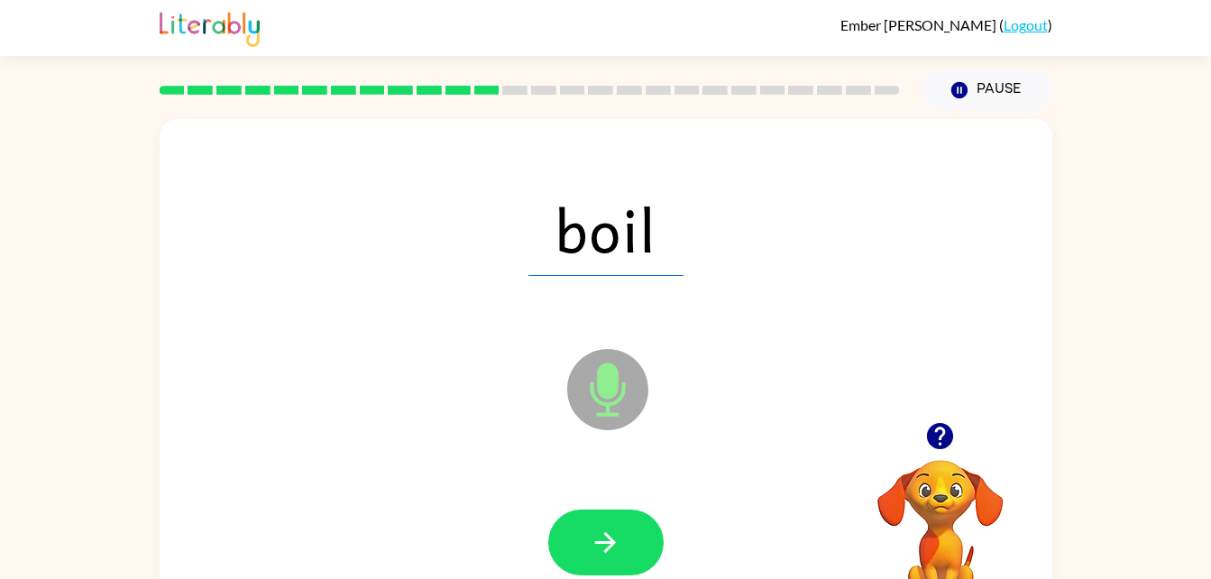
click at [933, 445] on icon "button" at bounding box center [940, 436] width 26 height 26
click at [593, 533] on icon "button" at bounding box center [606, 543] width 32 height 32
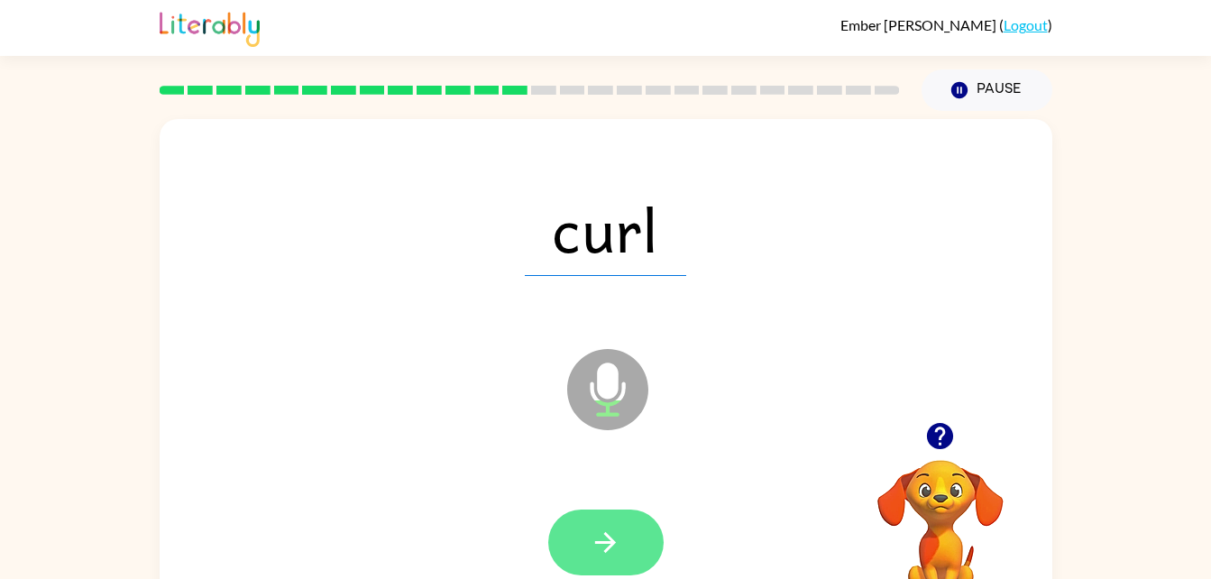
click at [619, 538] on icon "button" at bounding box center [606, 543] width 32 height 32
click at [595, 538] on icon "button" at bounding box center [606, 543] width 32 height 32
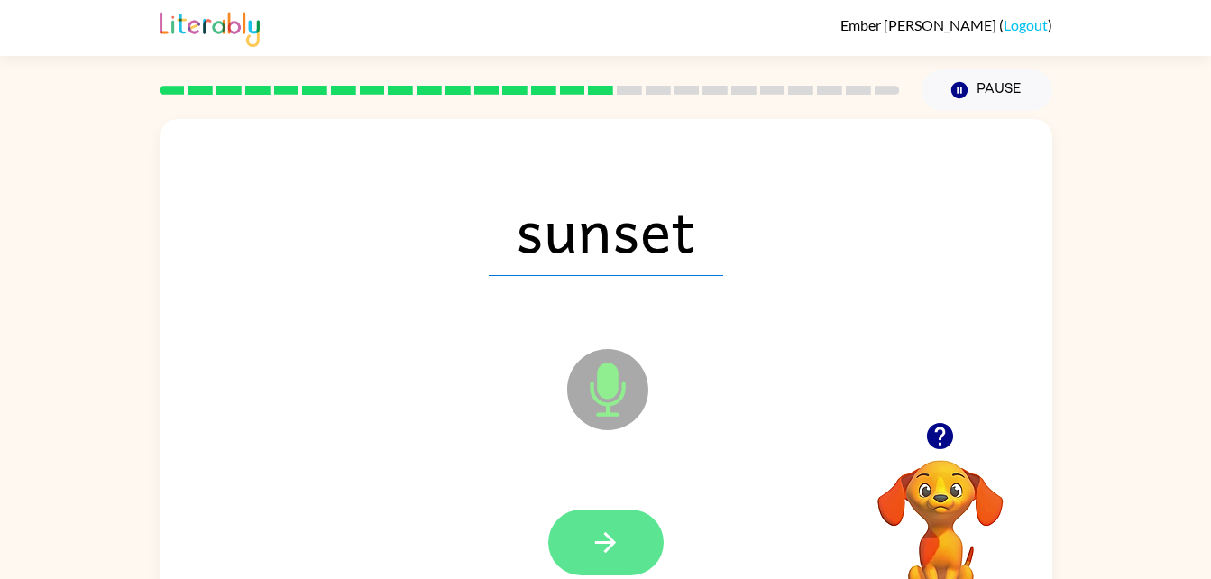
click at [590, 536] on icon "button" at bounding box center [606, 543] width 32 height 32
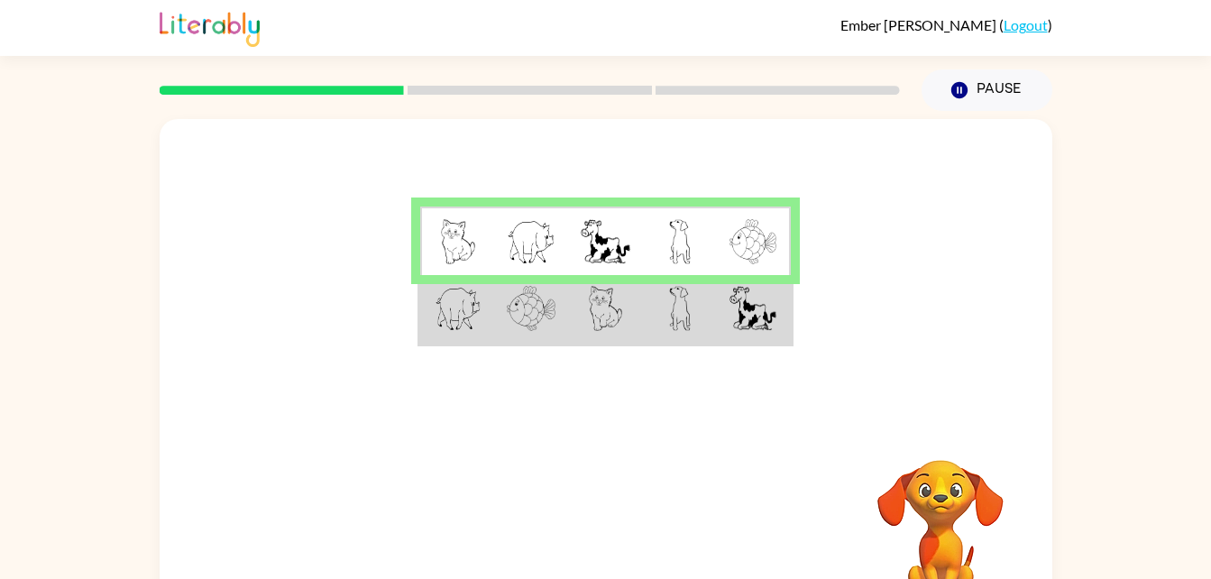
click at [754, 308] on img at bounding box center [753, 308] width 47 height 45
click at [748, 326] on img at bounding box center [753, 308] width 47 height 45
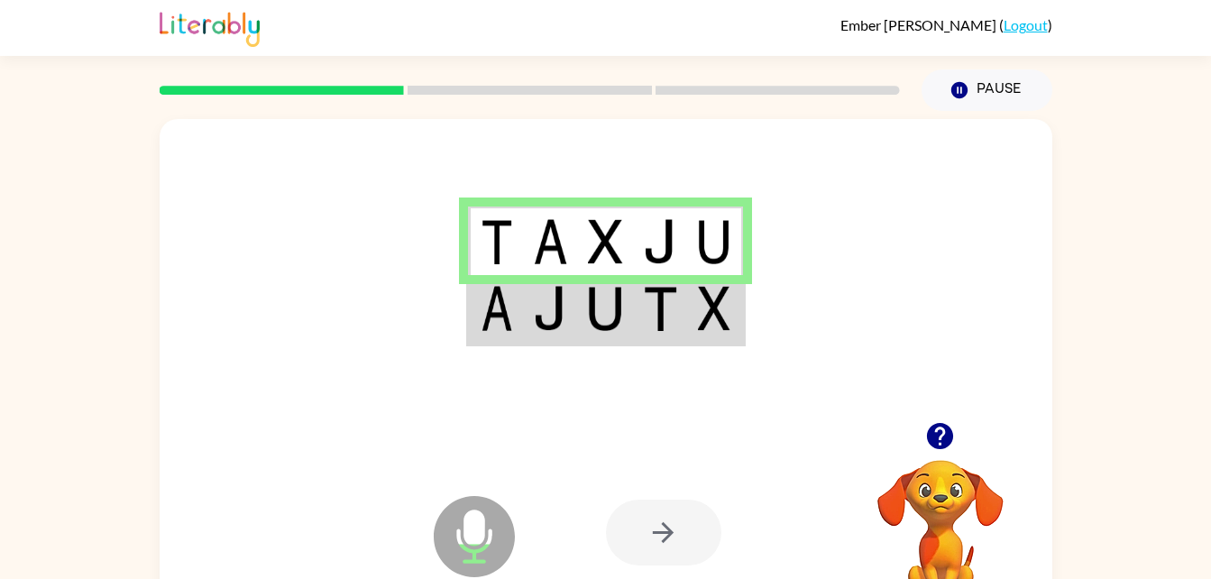
click at [673, 291] on img at bounding box center [660, 308] width 34 height 45
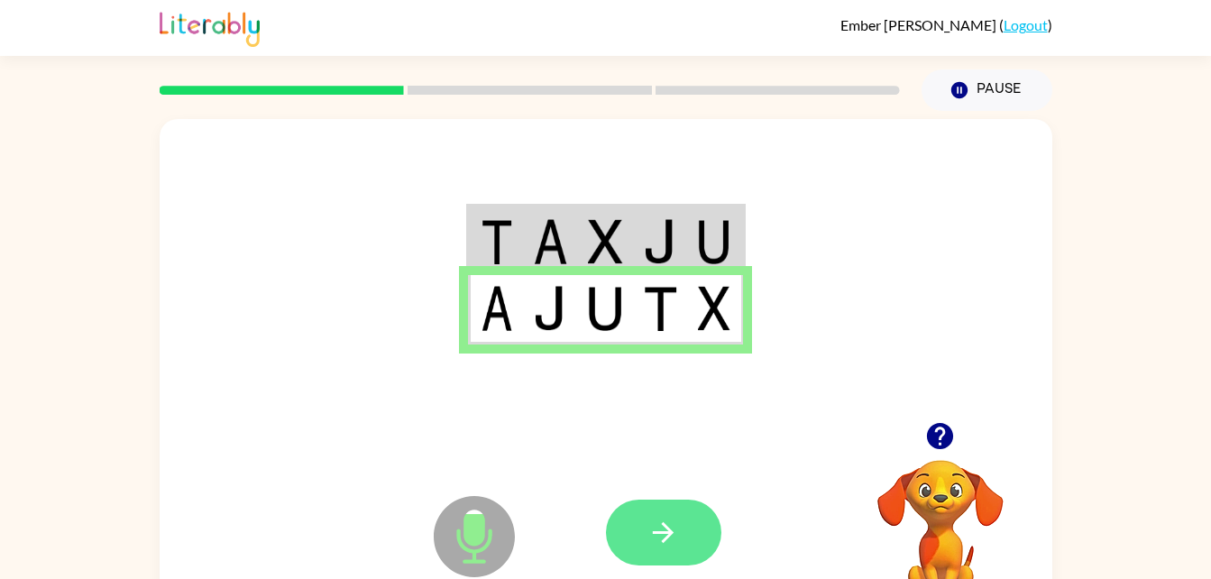
click at [676, 513] on button "button" at bounding box center [663, 533] width 115 height 66
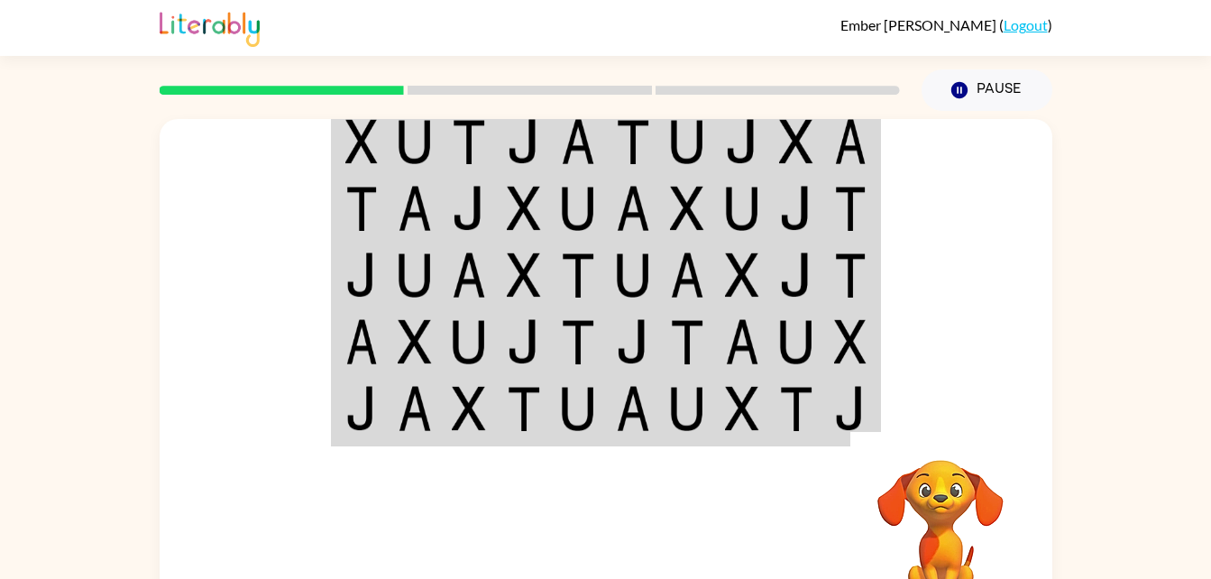
click at [857, 408] on img at bounding box center [850, 408] width 32 height 45
click at [1074, 218] on div "Your browser must support playing .mp4 files to use Literably. Please try using…" at bounding box center [605, 372] width 1211 height 523
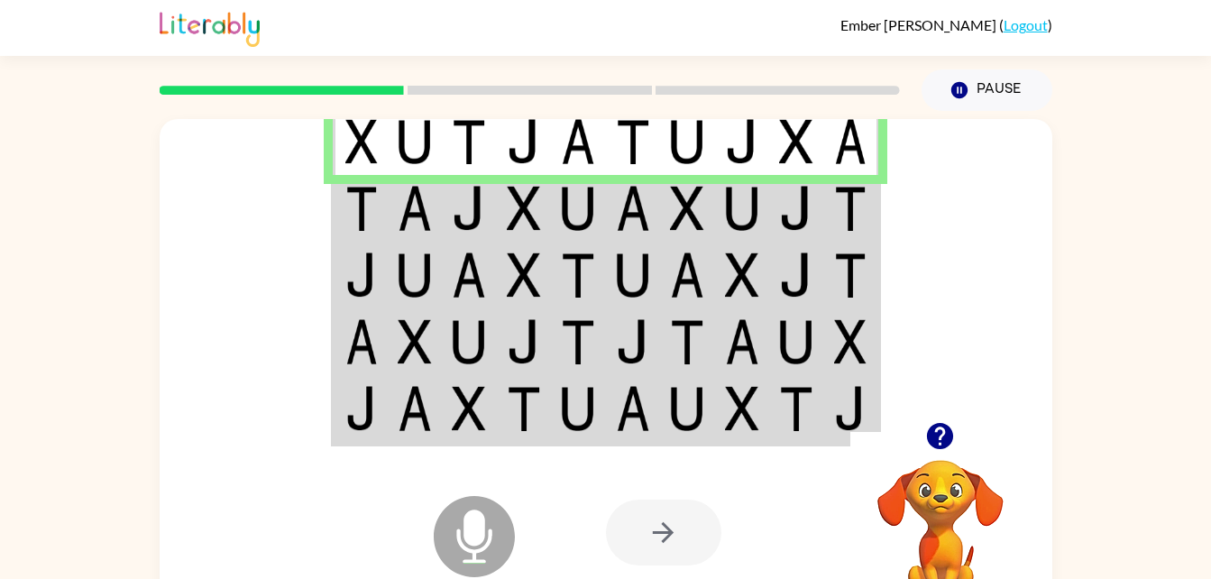
click at [375, 207] on img at bounding box center [361, 208] width 32 height 45
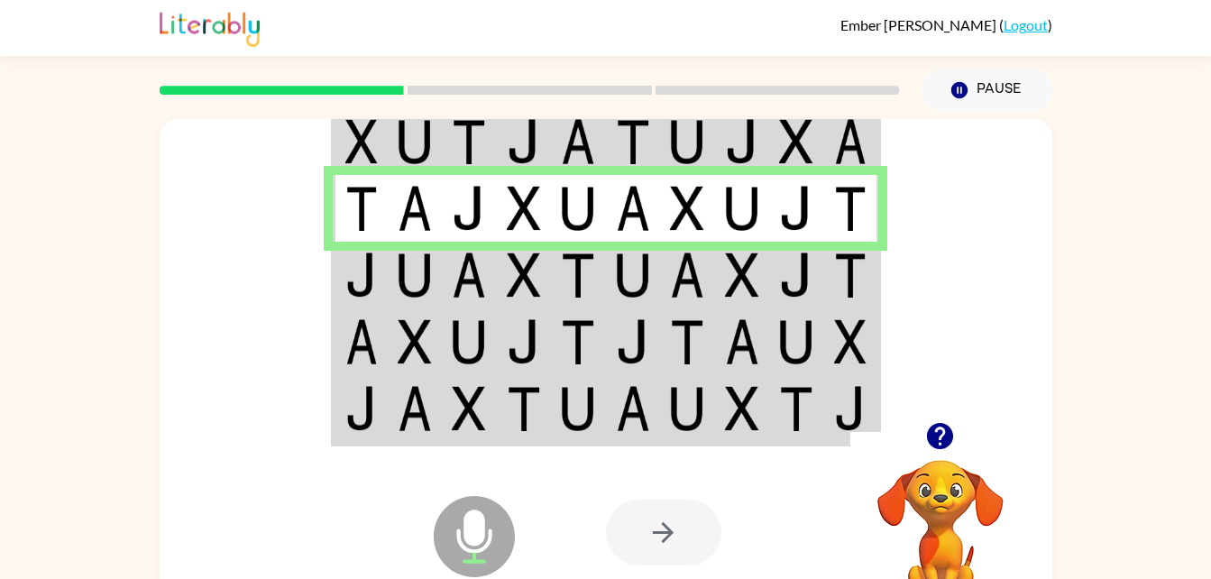
click at [364, 280] on img at bounding box center [361, 275] width 32 height 45
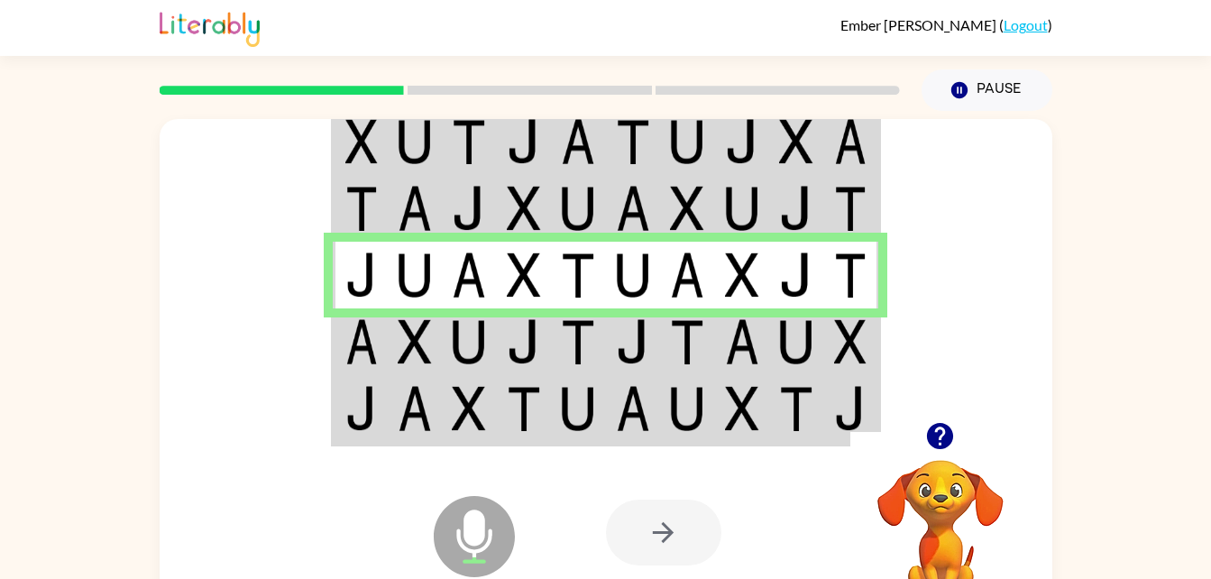
click at [360, 338] on img at bounding box center [361, 341] width 32 height 45
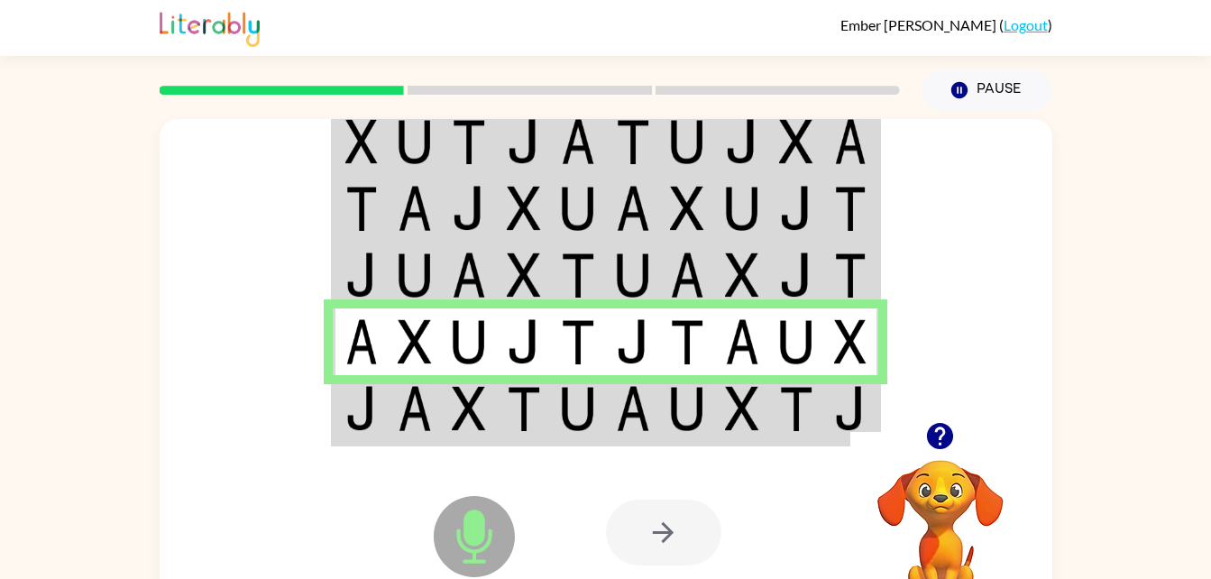
click at [749, 421] on img at bounding box center [742, 408] width 34 height 45
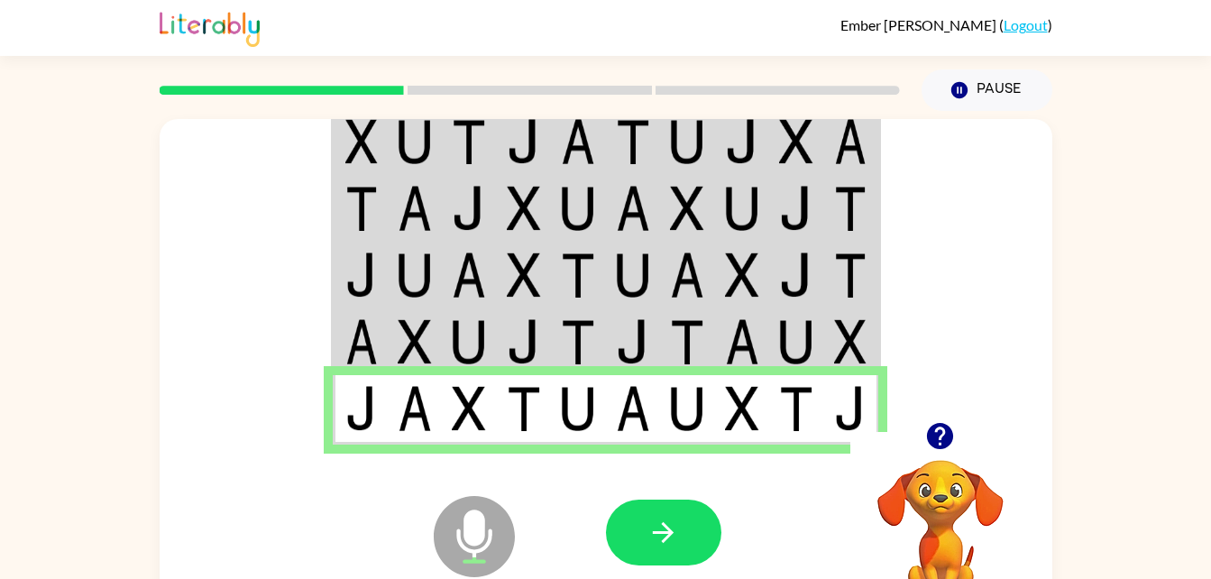
click at [476, 492] on icon "Microphone The Microphone is here when it is your turn to talk" at bounding box center [564, 559] width 271 height 135
click at [663, 502] on button "button" at bounding box center [663, 533] width 115 height 66
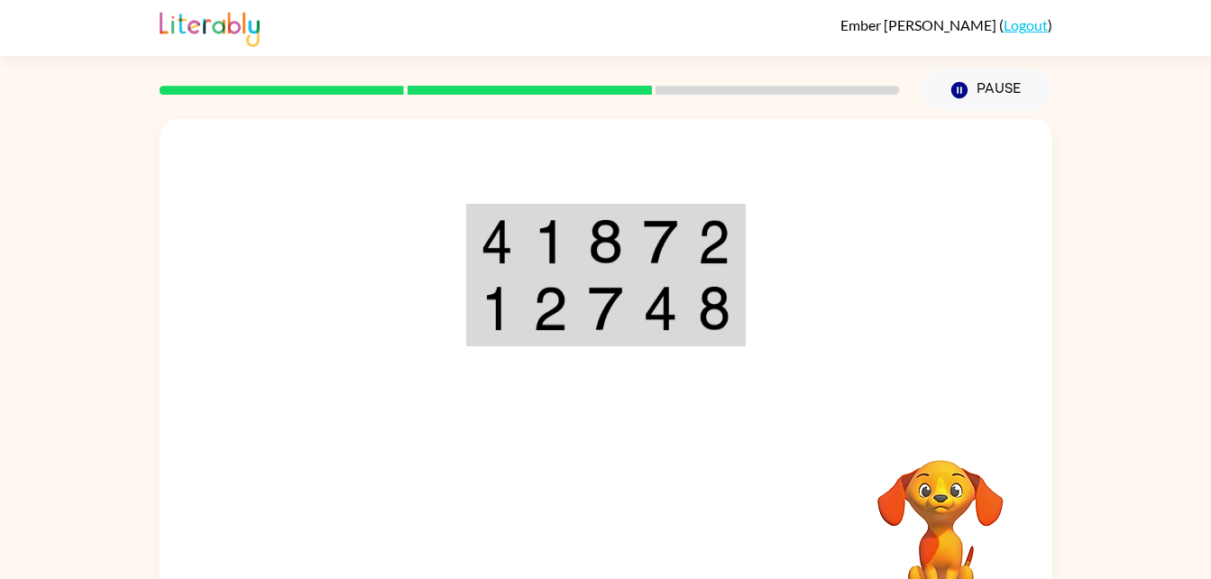
click at [933, 480] on video "Your browser must support playing .mp4 files to use Literably. Please try using…" at bounding box center [940, 522] width 180 height 180
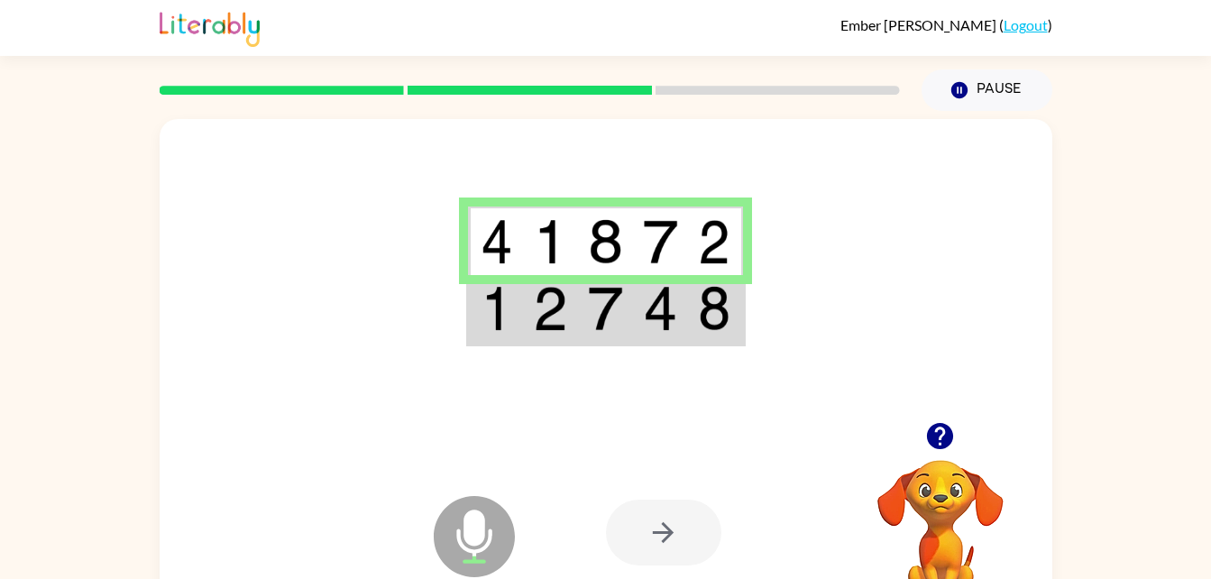
click at [538, 335] on td at bounding box center [550, 309] width 55 height 69
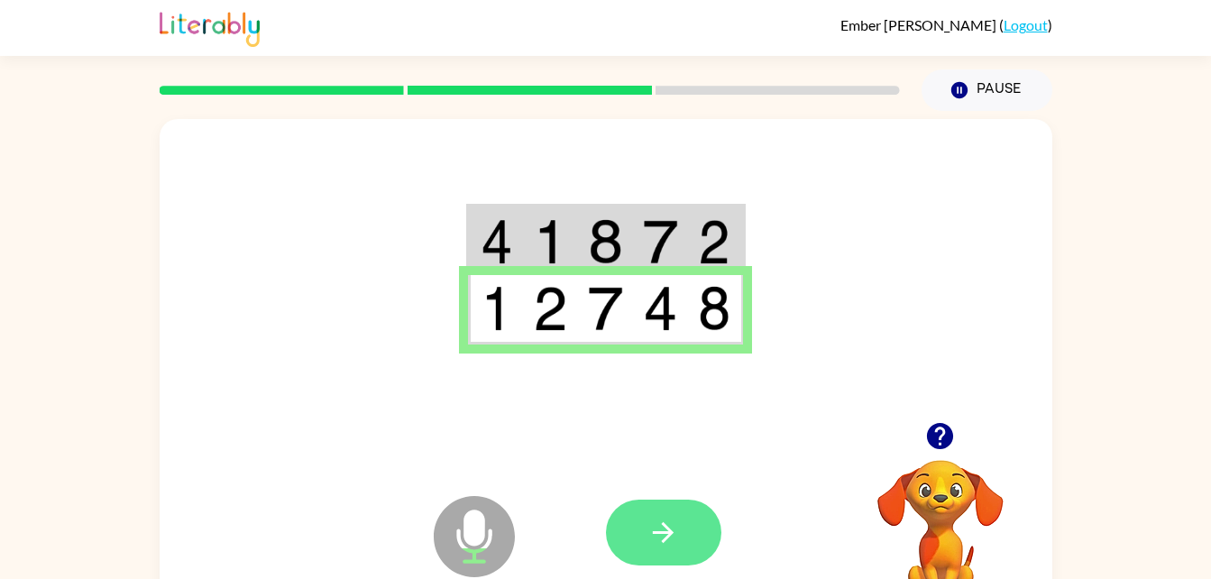
click at [680, 539] on button "button" at bounding box center [663, 533] width 115 height 66
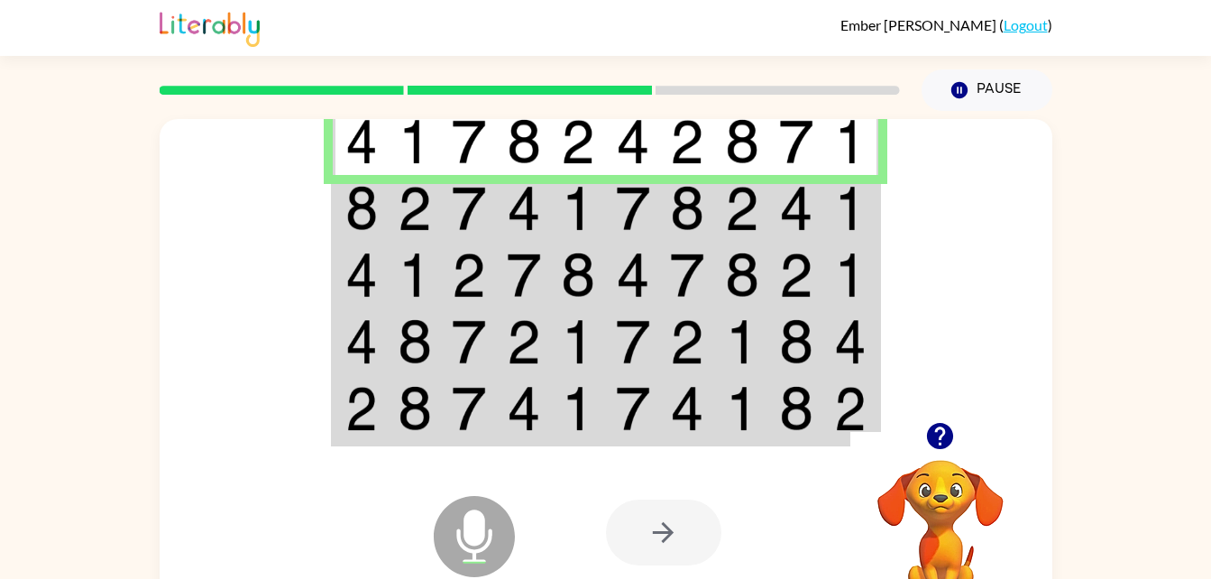
click at [676, 519] on div at bounding box center [663, 533] width 115 height 66
click at [432, 214] on td at bounding box center [415, 208] width 55 height 67
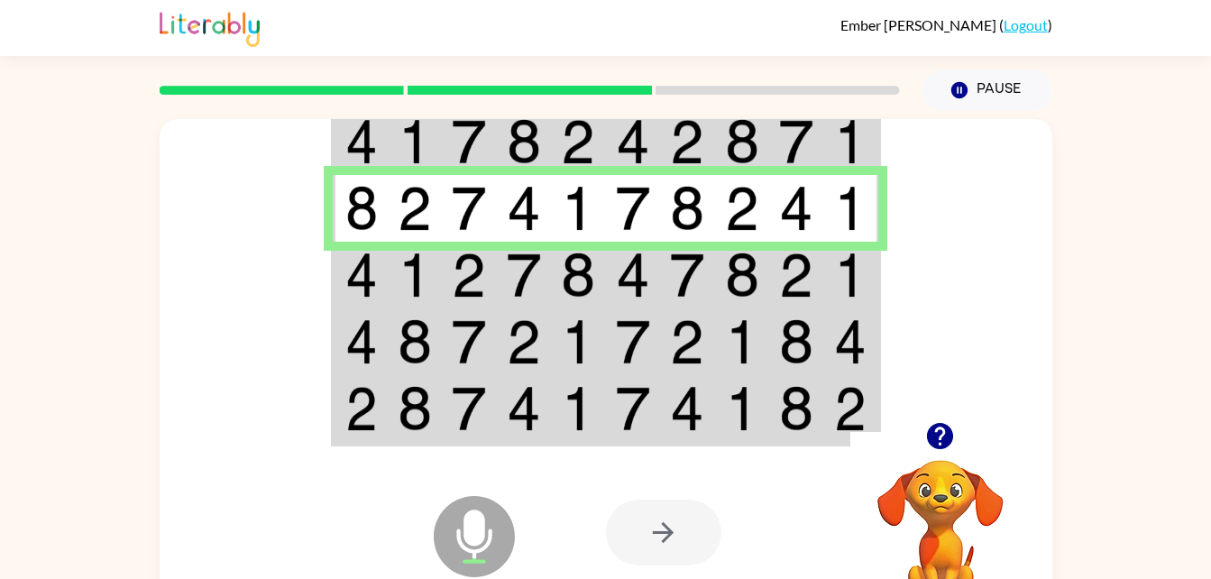
click at [406, 275] on img at bounding box center [415, 275] width 34 height 45
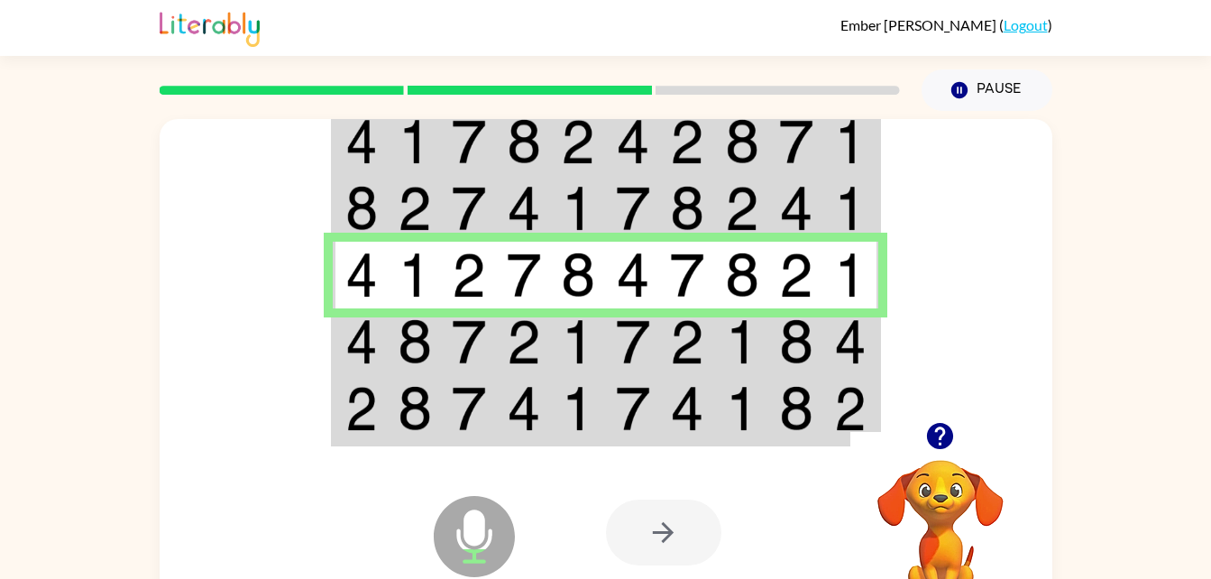
click at [412, 363] on img at bounding box center [415, 341] width 34 height 45
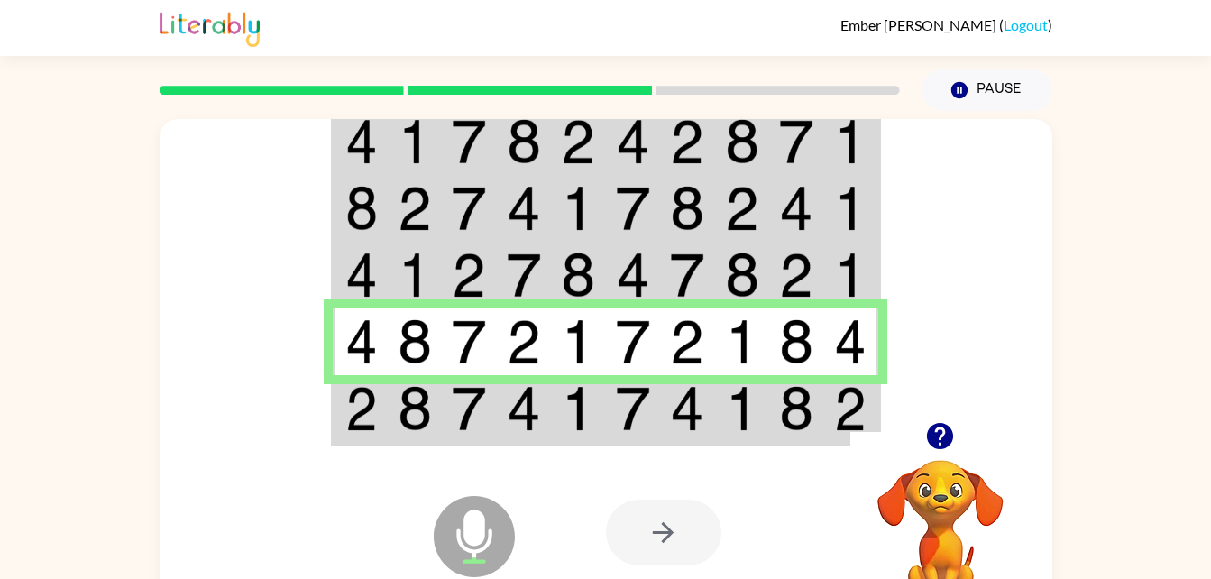
click at [657, 435] on div at bounding box center [739, 532] width 266 height 203
click at [684, 422] on img at bounding box center [687, 408] width 34 height 45
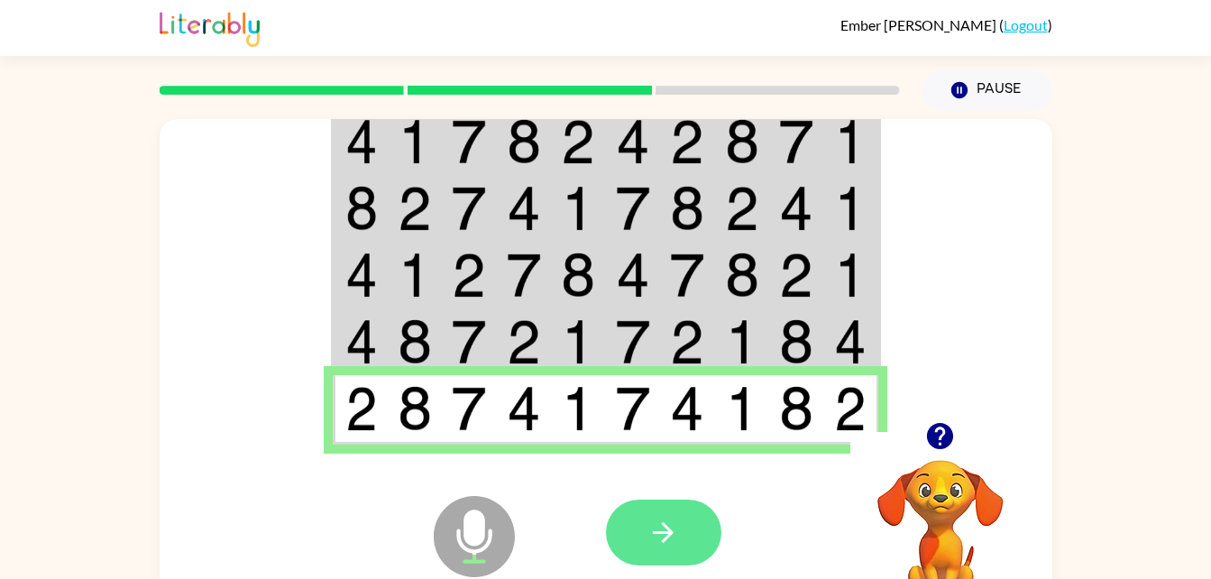
click at [630, 501] on button "button" at bounding box center [663, 533] width 115 height 66
